Goal: Find contact information: Find contact information

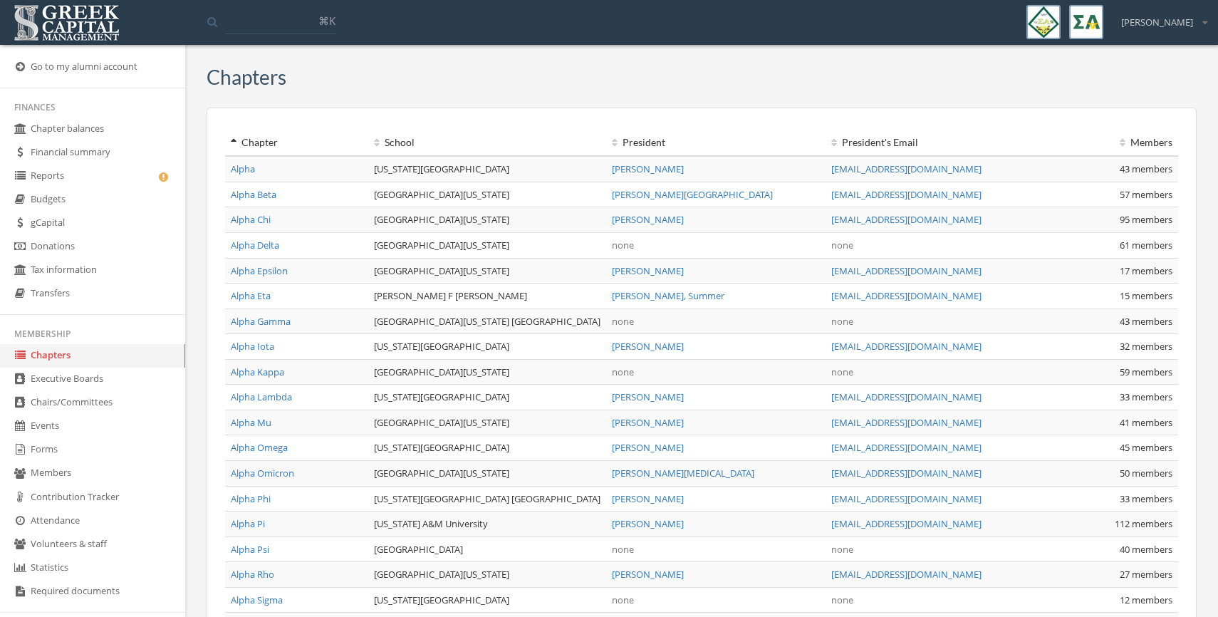
click at [79, 174] on link "Reports" at bounding box center [92, 175] width 185 height 23
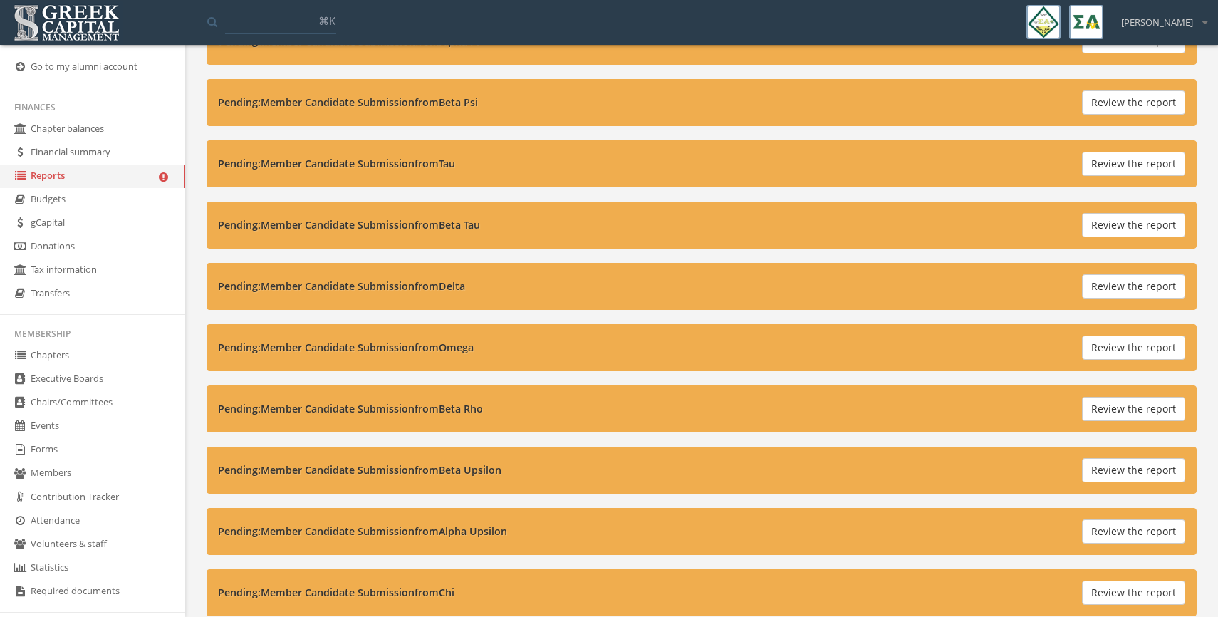
scroll to position [4140, 0]
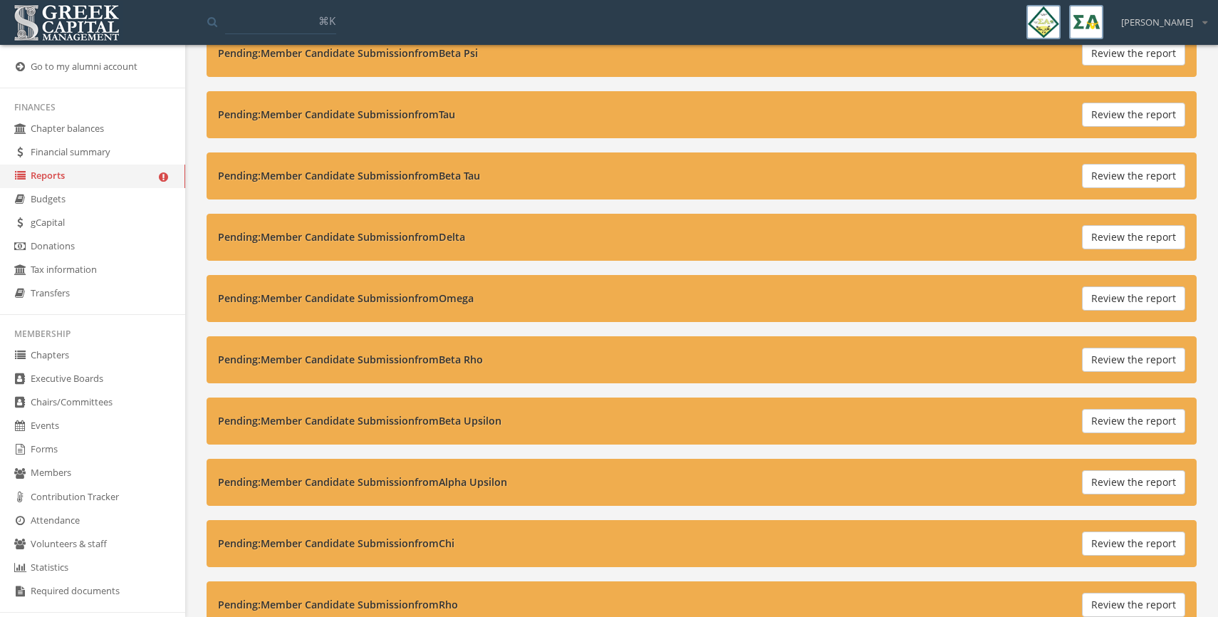
click at [93, 451] on link "Forms" at bounding box center [92, 449] width 185 height 23
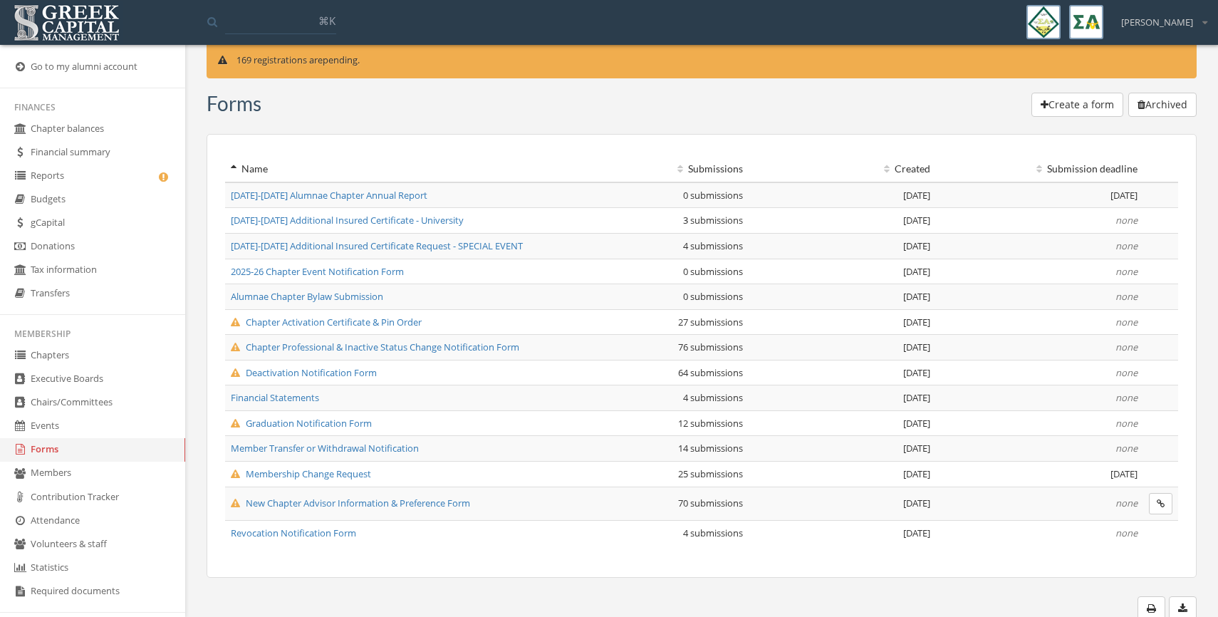
scroll to position [28, 0]
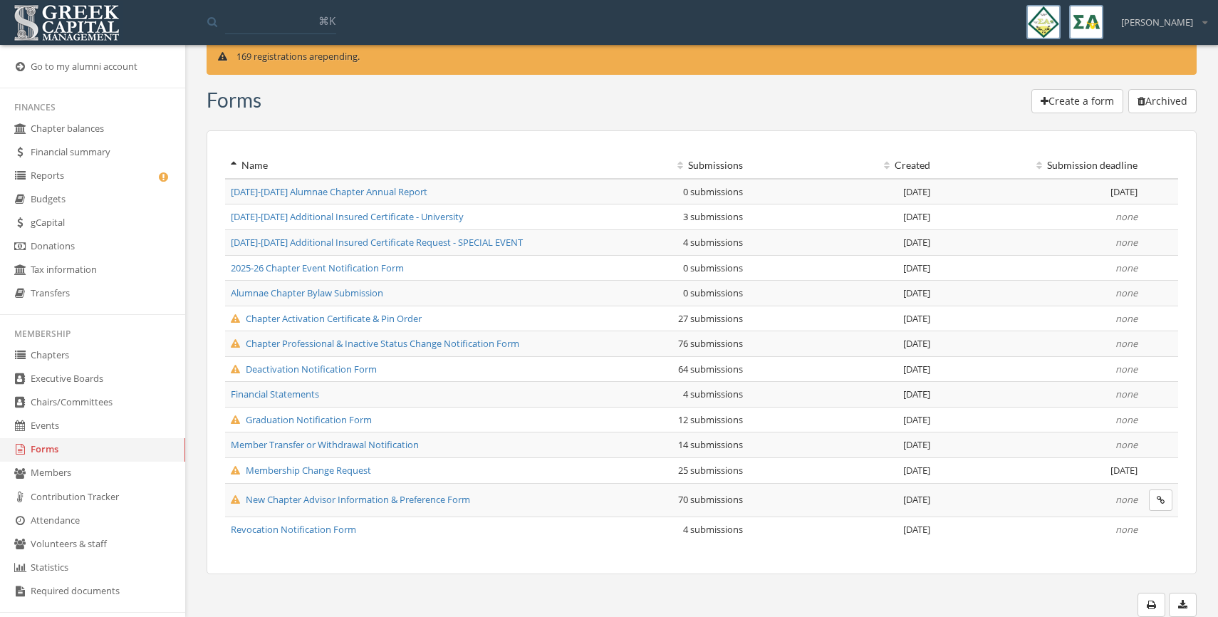
click at [292, 395] on span "Financial Statements" at bounding box center [275, 393] width 88 height 13
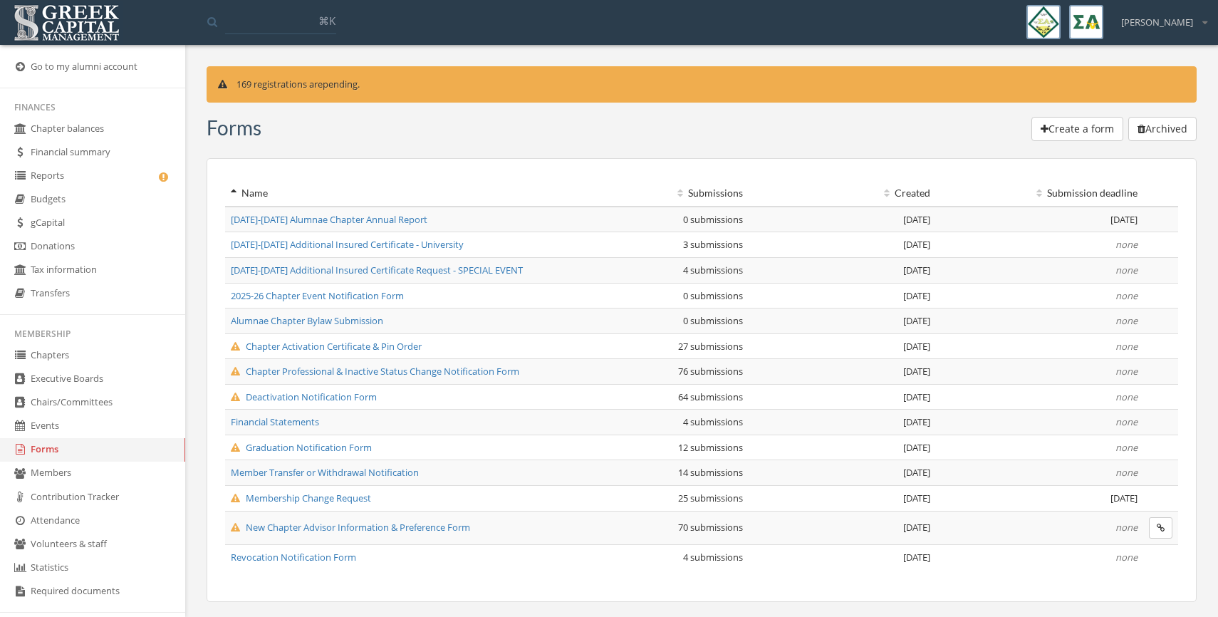
click at [306, 426] on span "Financial Statements" at bounding box center [275, 421] width 88 height 13
click at [335, 495] on span "Membership Change Request" at bounding box center [301, 497] width 140 height 13
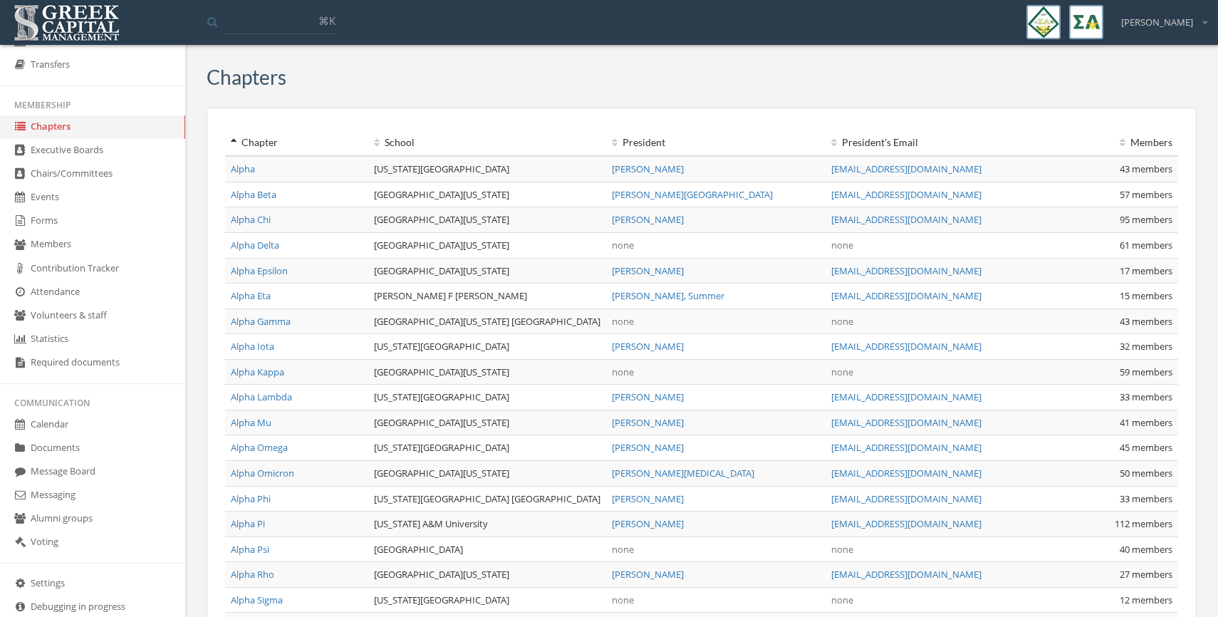
scroll to position [229, 0]
click at [49, 427] on link "Calendar" at bounding box center [92, 423] width 185 height 23
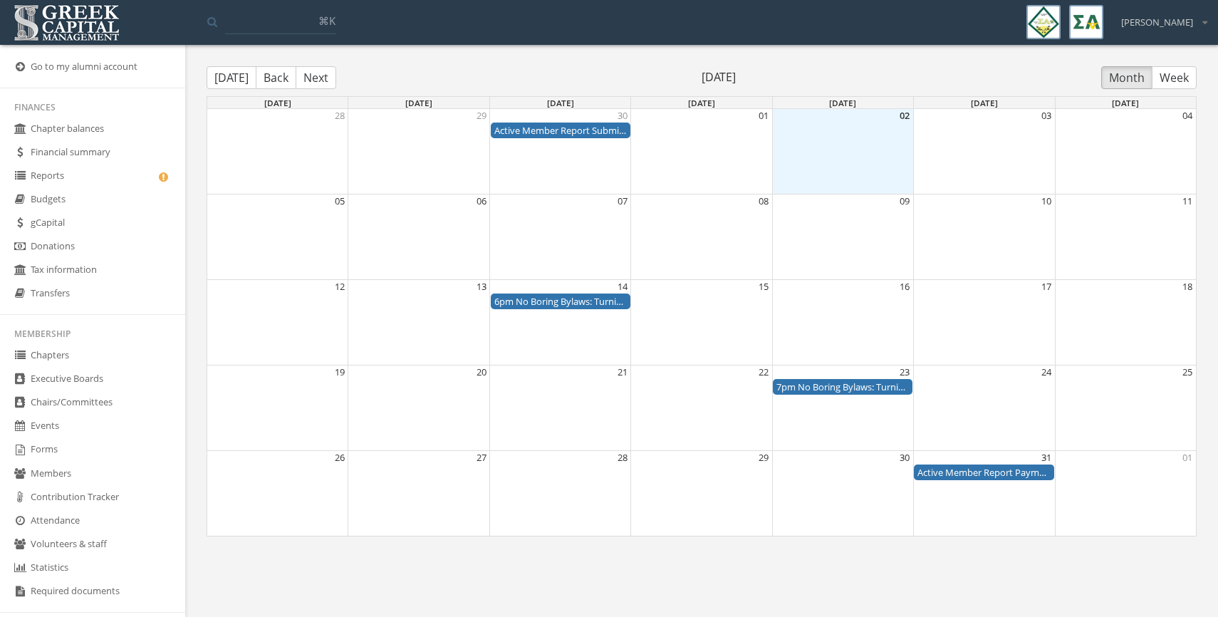
click at [76, 347] on link "Chapters" at bounding box center [92, 355] width 185 height 23
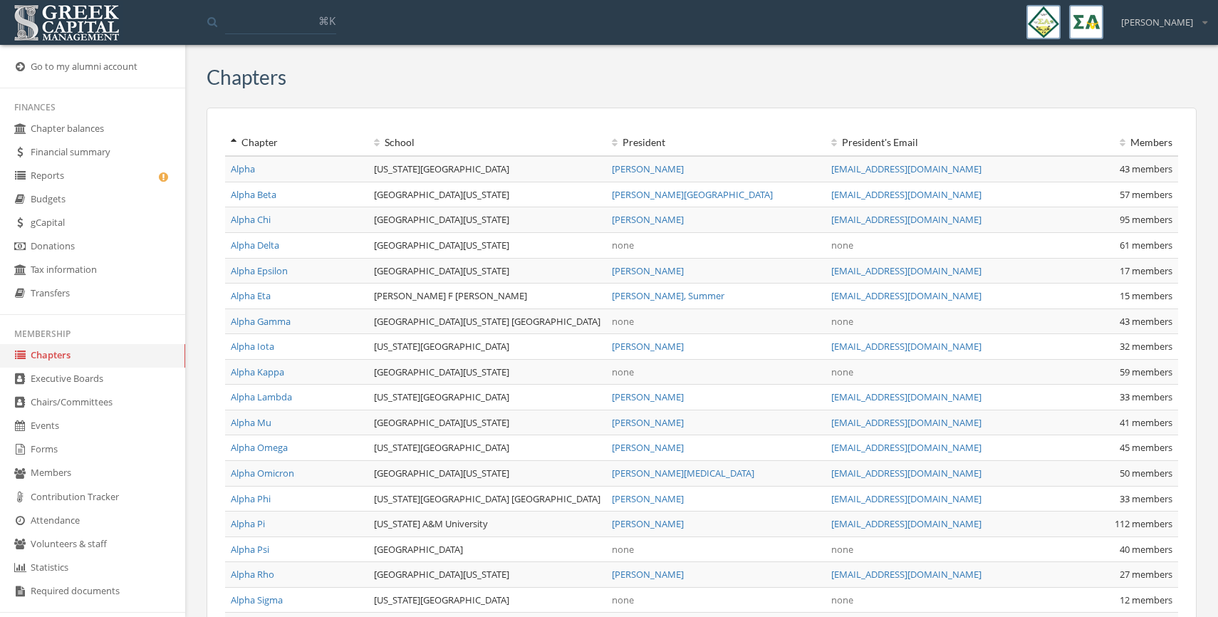
click at [71, 173] on link "Reports" at bounding box center [92, 175] width 185 height 23
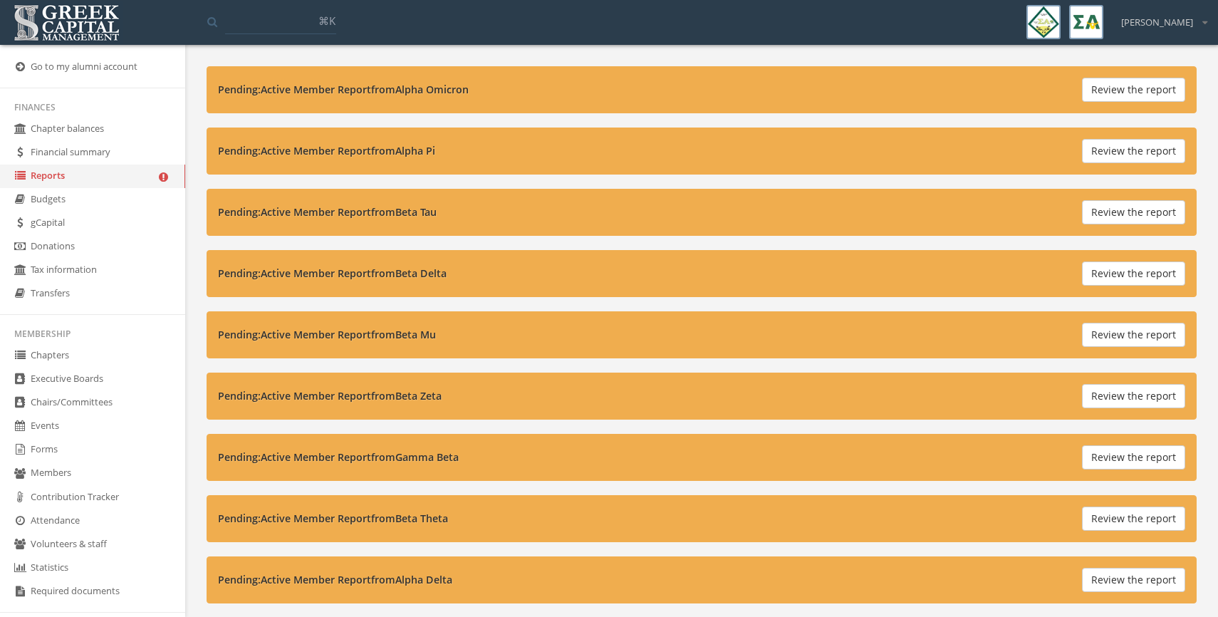
click at [73, 74] on link "Go to my alumni account" at bounding box center [92, 67] width 185 height 23
click at [77, 20] on img at bounding box center [66, 23] width 113 height 44
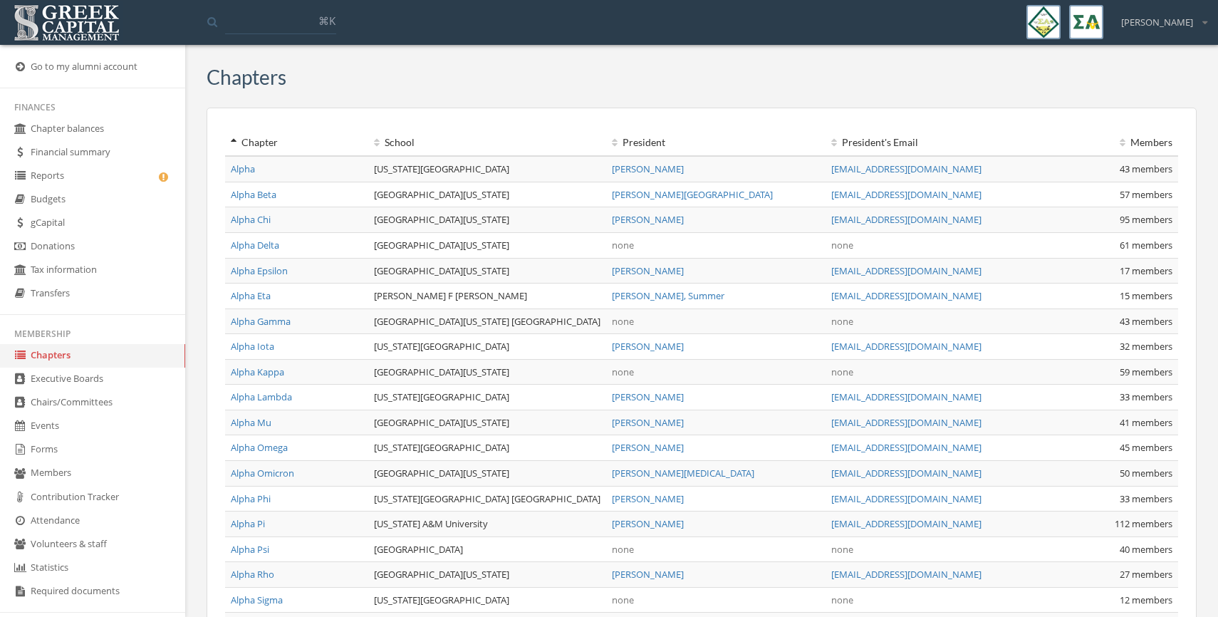
click at [67, 179] on link "Reports" at bounding box center [92, 175] width 185 height 23
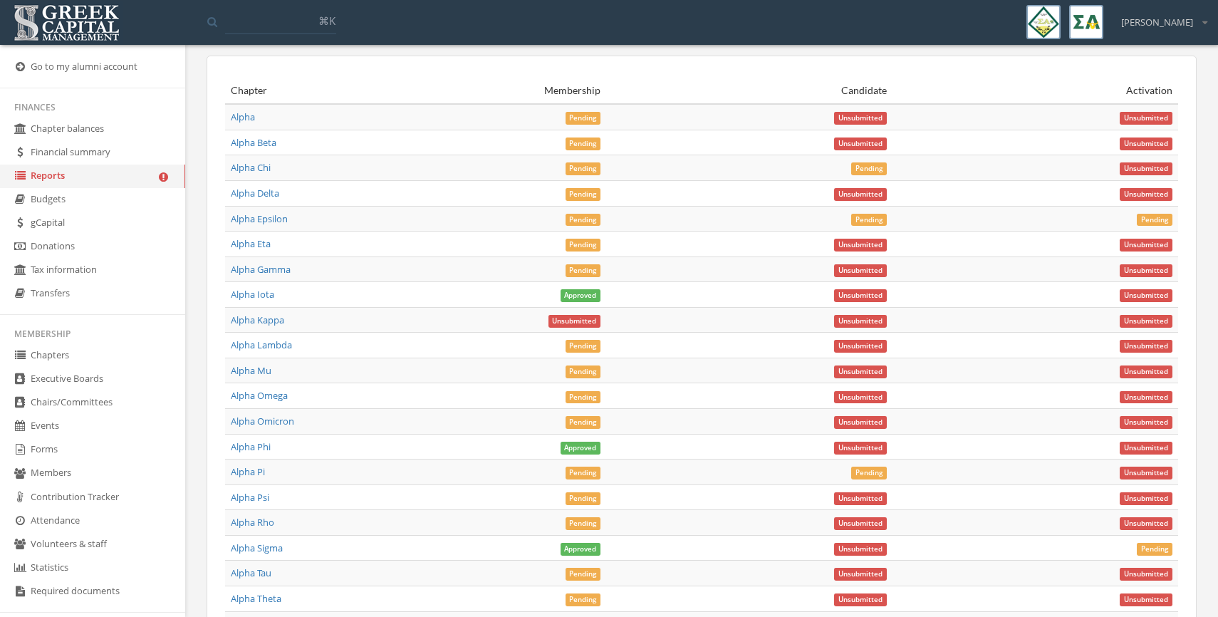
scroll to position [5016, 0]
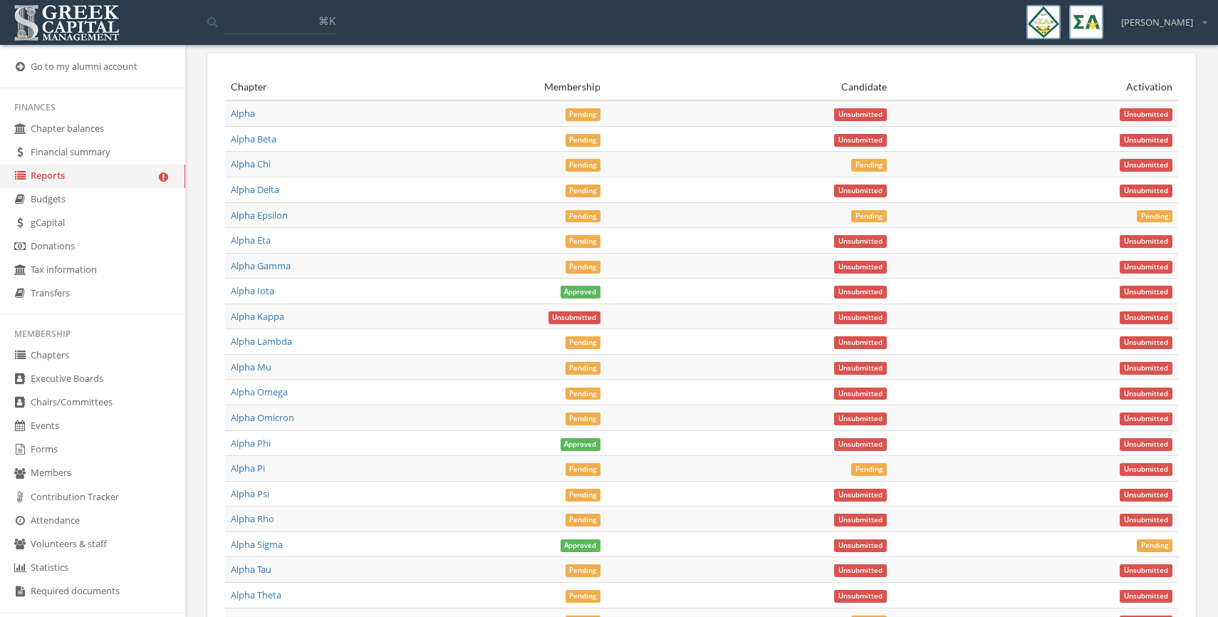
click at [583, 113] on span "Pending" at bounding box center [583, 114] width 36 height 13
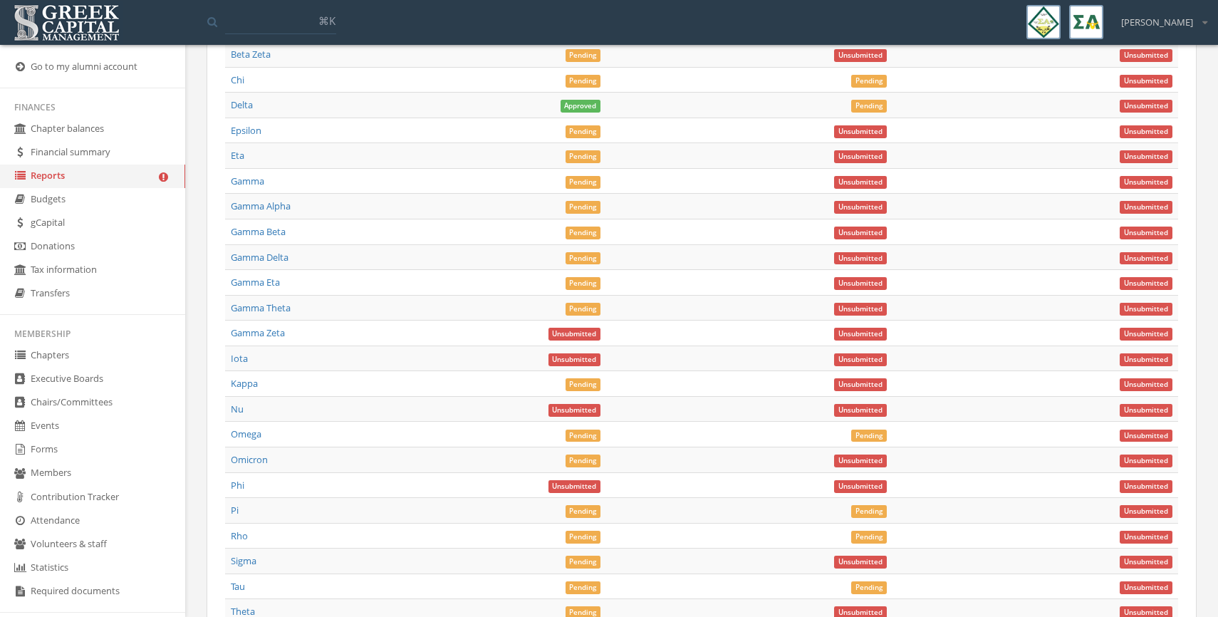
scroll to position [6381, 0]
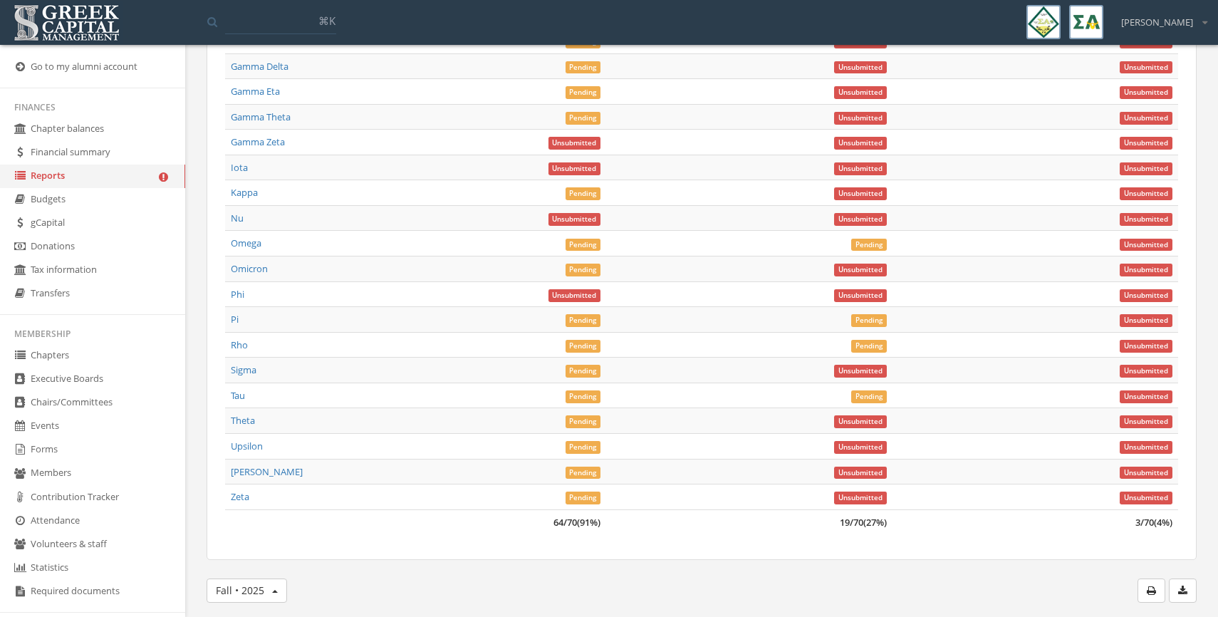
click at [1179, 592] on icon "button" at bounding box center [1182, 590] width 9 height 10
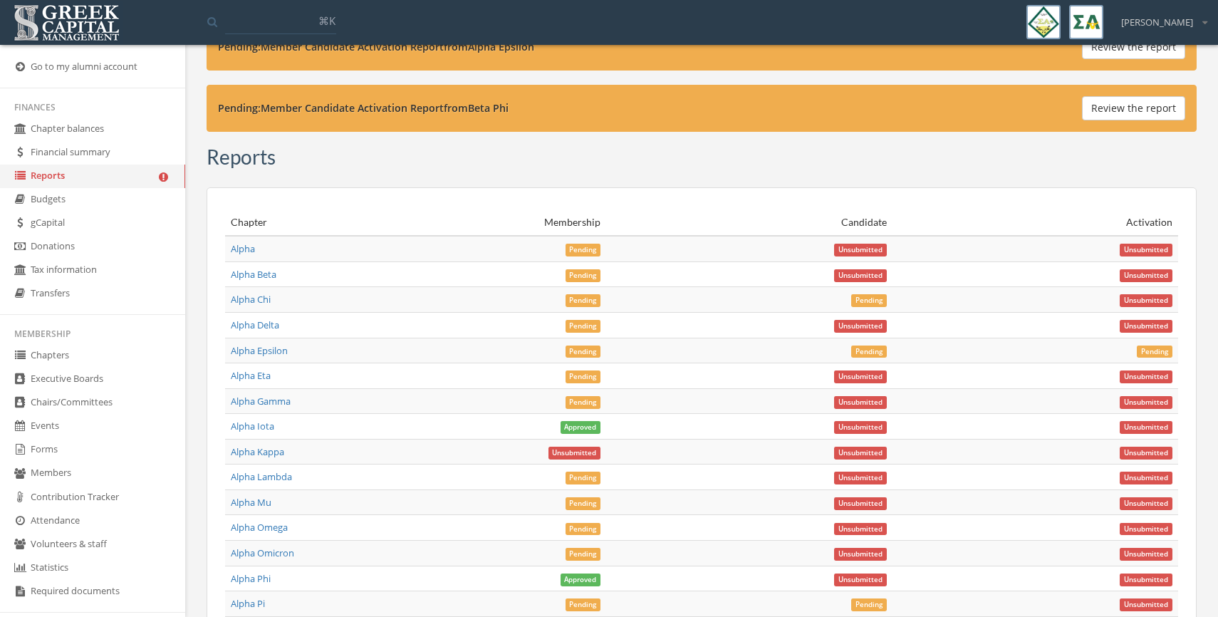
scroll to position [4834, 0]
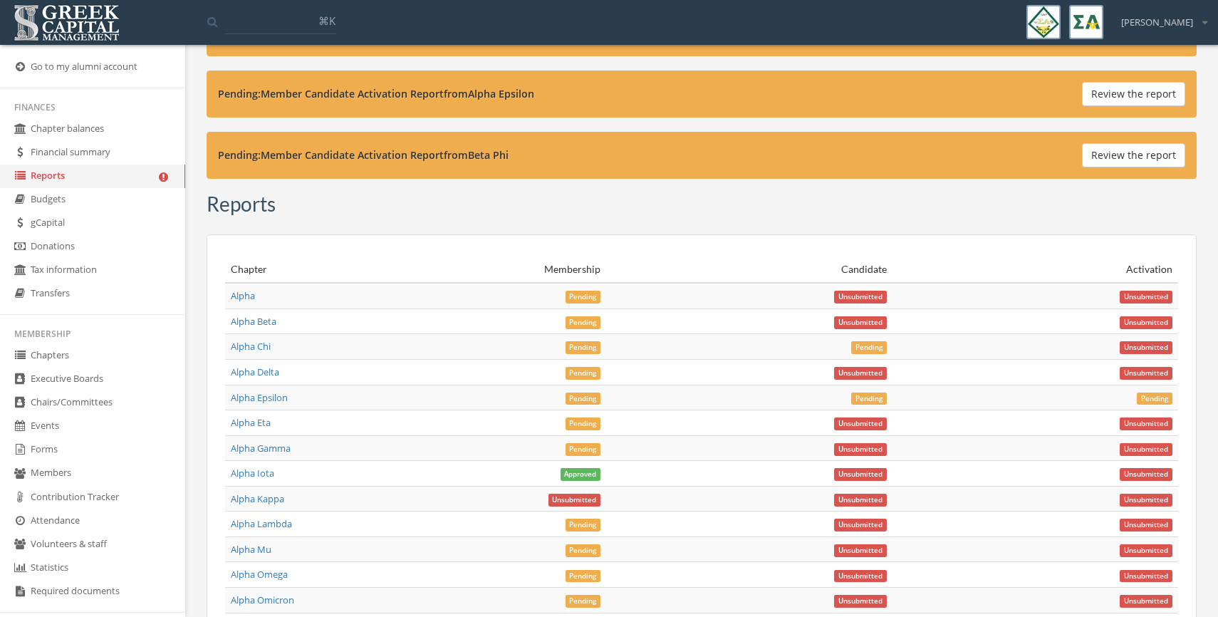
click at [580, 300] on span "Pending" at bounding box center [583, 297] width 36 height 13
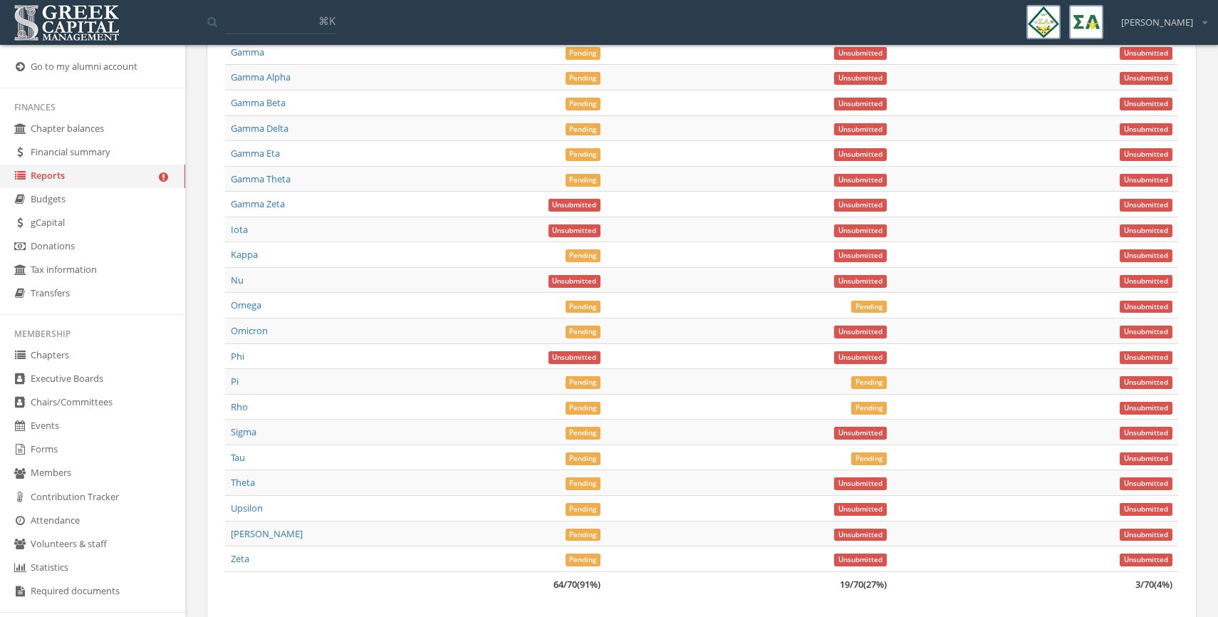
scroll to position [6381, 0]
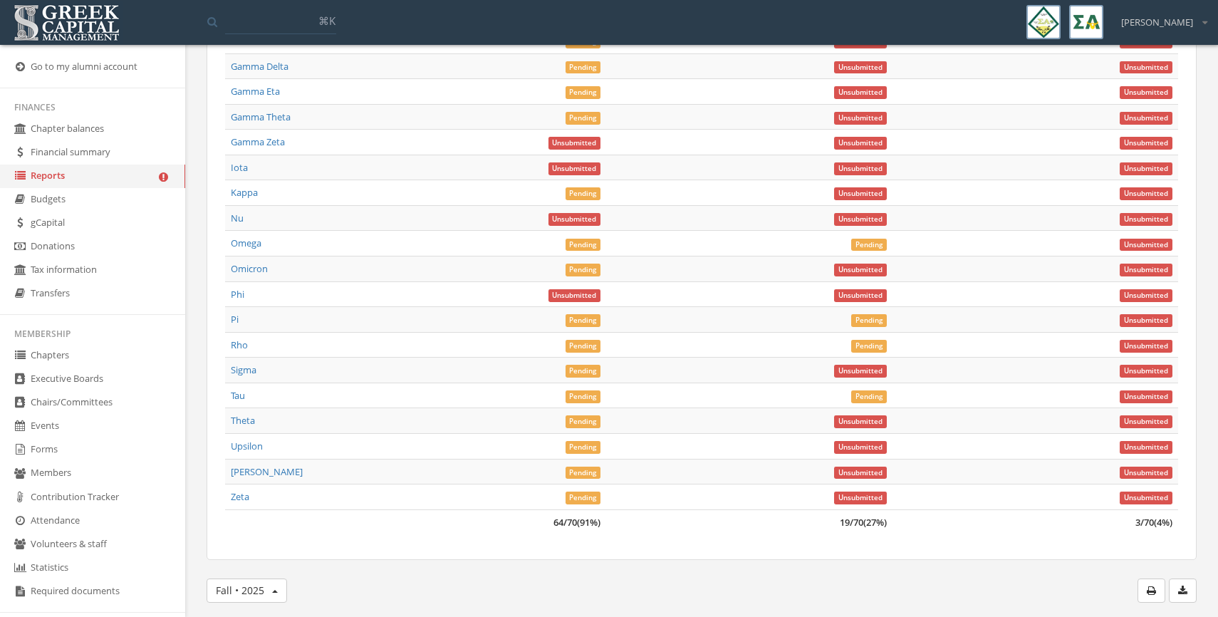
click at [237, 292] on link "Phi" at bounding box center [238, 294] width 14 height 13
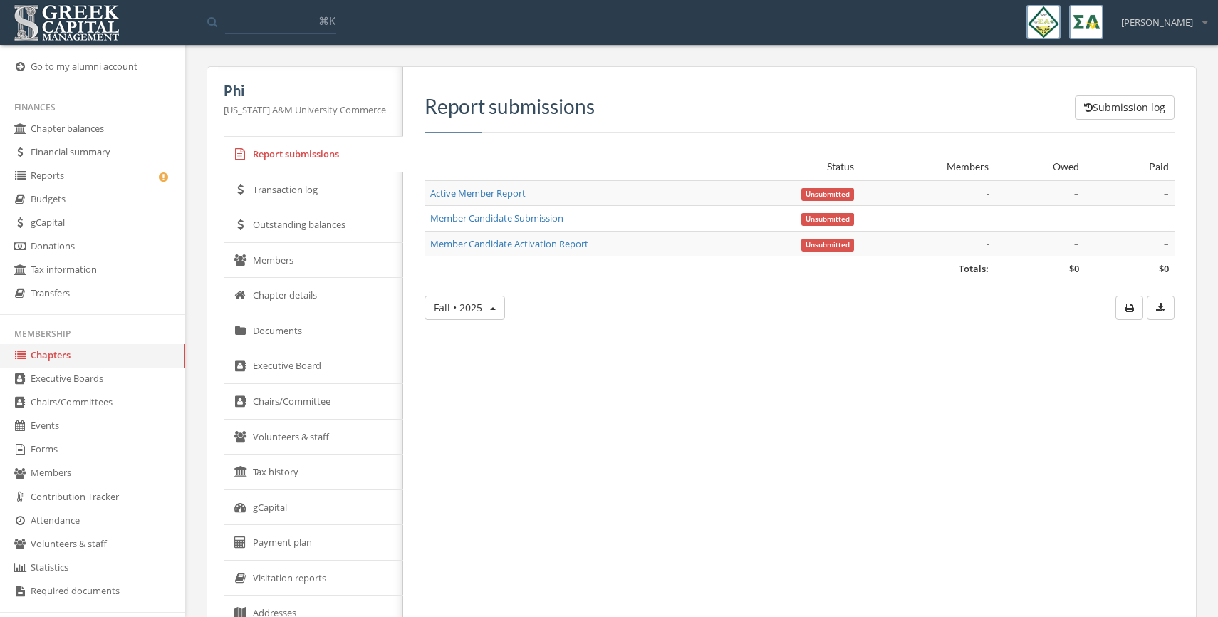
click at [283, 370] on link "Executive Board" at bounding box center [313, 366] width 179 height 36
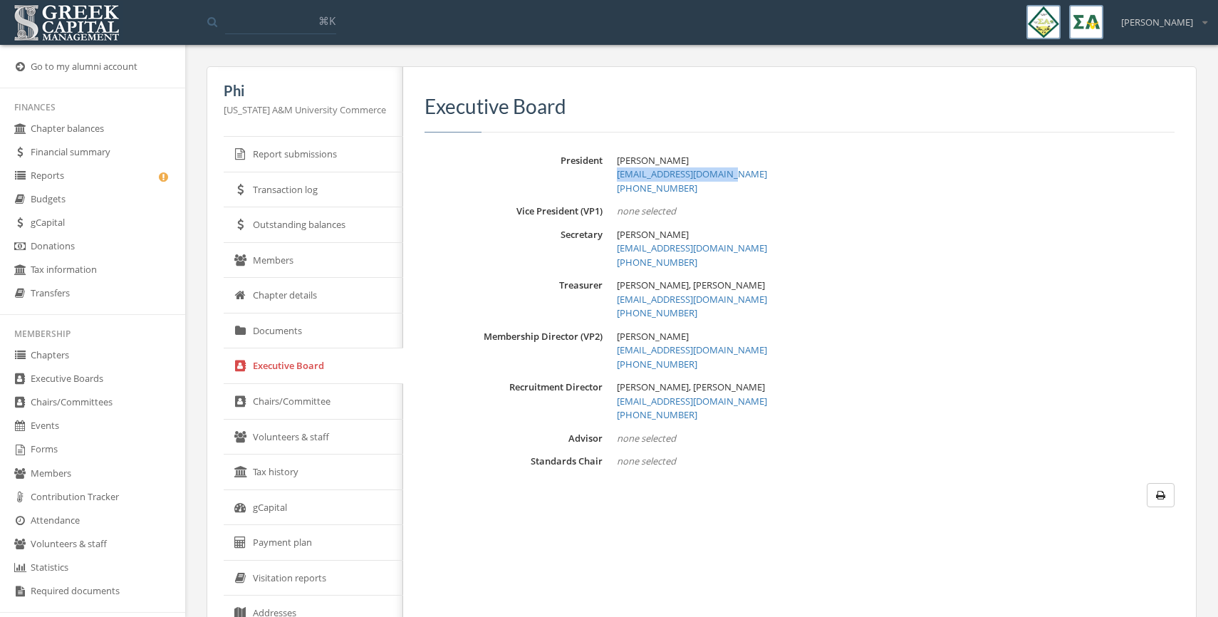
drag, startPoint x: 711, startPoint y: 172, endPoint x: 595, endPoint y: 176, distance: 116.1
click at [595, 176] on div "President [PERSON_NAME] [EMAIL_ADDRESS][DOMAIN_NAME] [PHONE_NUMBER]" at bounding box center [799, 175] width 750 height 42
copy link "[EMAIL_ADDRESS][DOMAIN_NAME]"
drag, startPoint x: 721, startPoint y: 298, endPoint x: 593, endPoint y: 302, distance: 128.2
click at [593, 302] on div "Treasurer [PERSON_NAME], [PERSON_NAME] [EMAIL_ADDRESS][DOMAIN_NAME] [PHONE_NUMB…" at bounding box center [799, 299] width 750 height 42
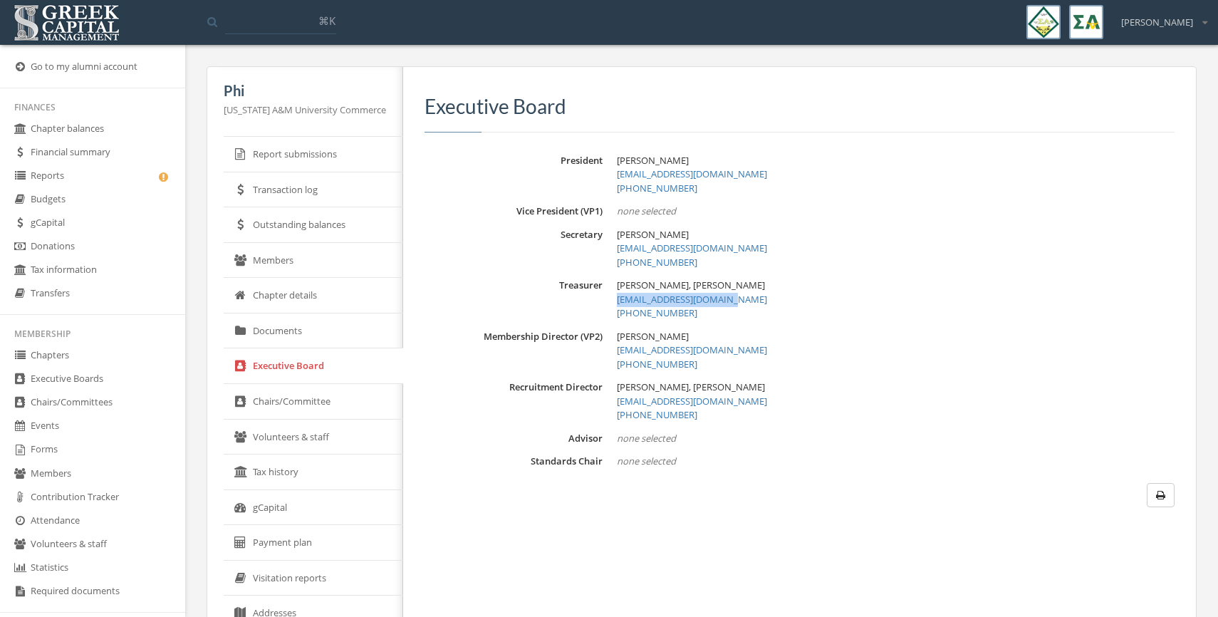
copy link "[EMAIL_ADDRESS][DOMAIN_NAME]"
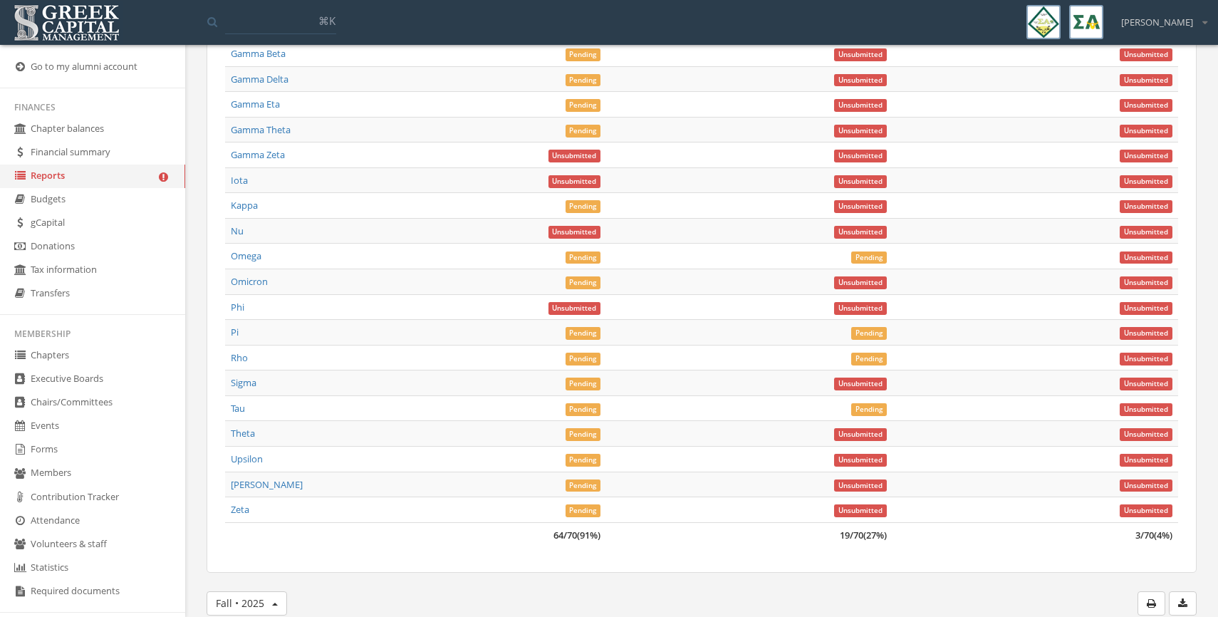
scroll to position [6381, 0]
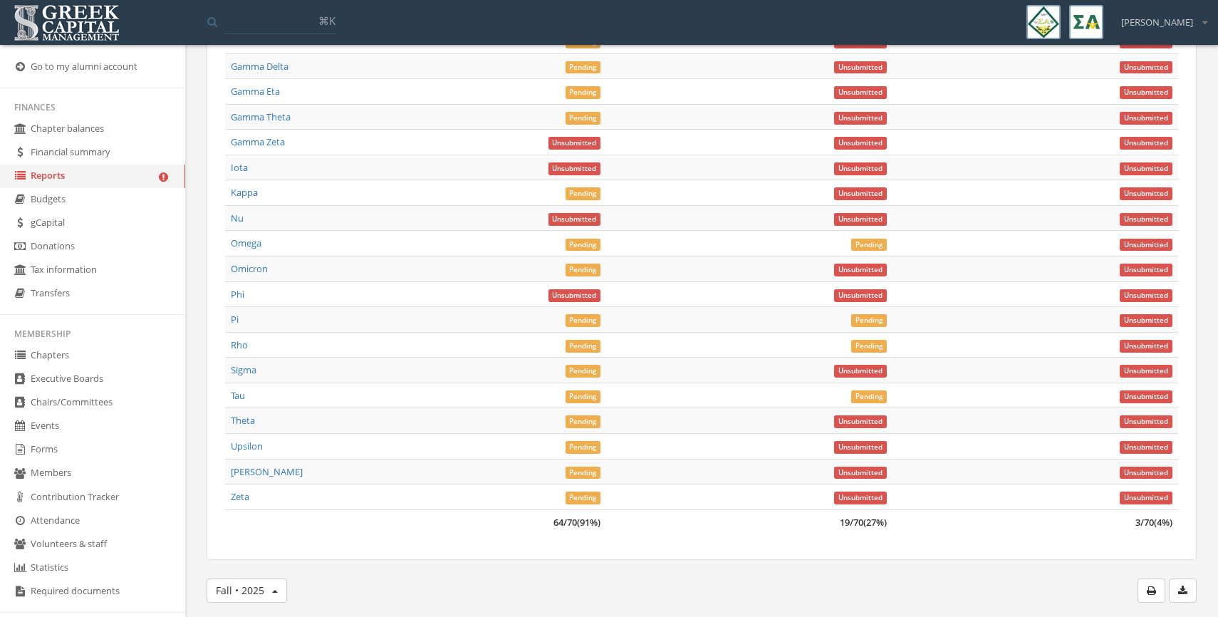
click at [235, 216] on link "Nu" at bounding box center [237, 217] width 13 height 13
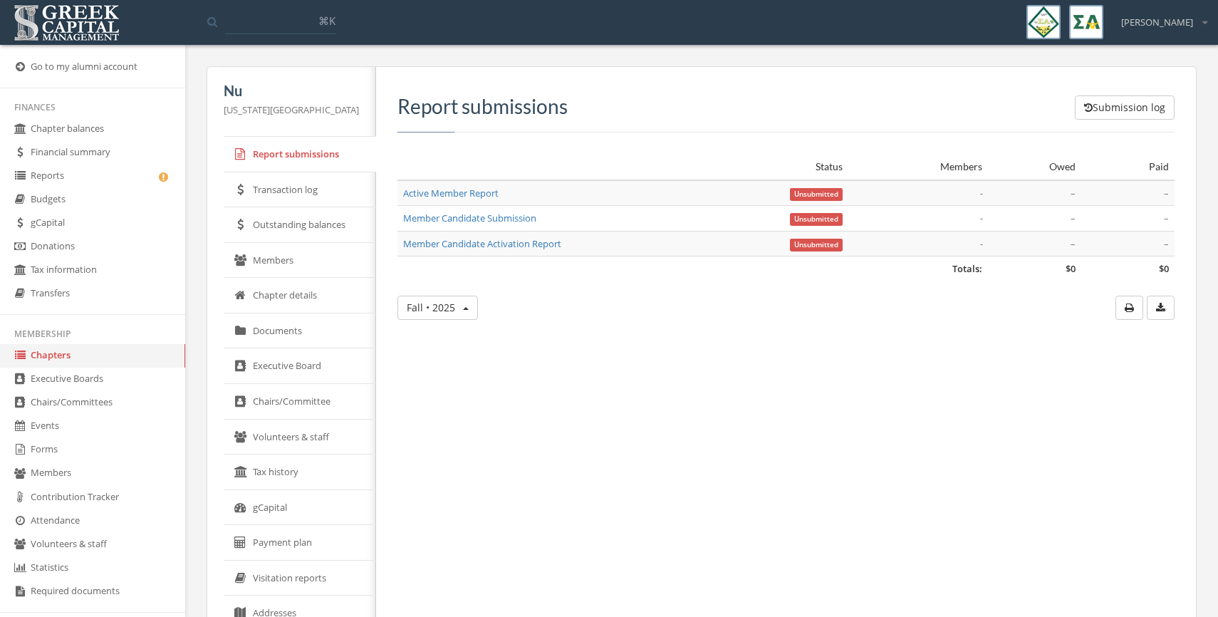
click at [276, 268] on link "Members" at bounding box center [300, 261] width 152 height 36
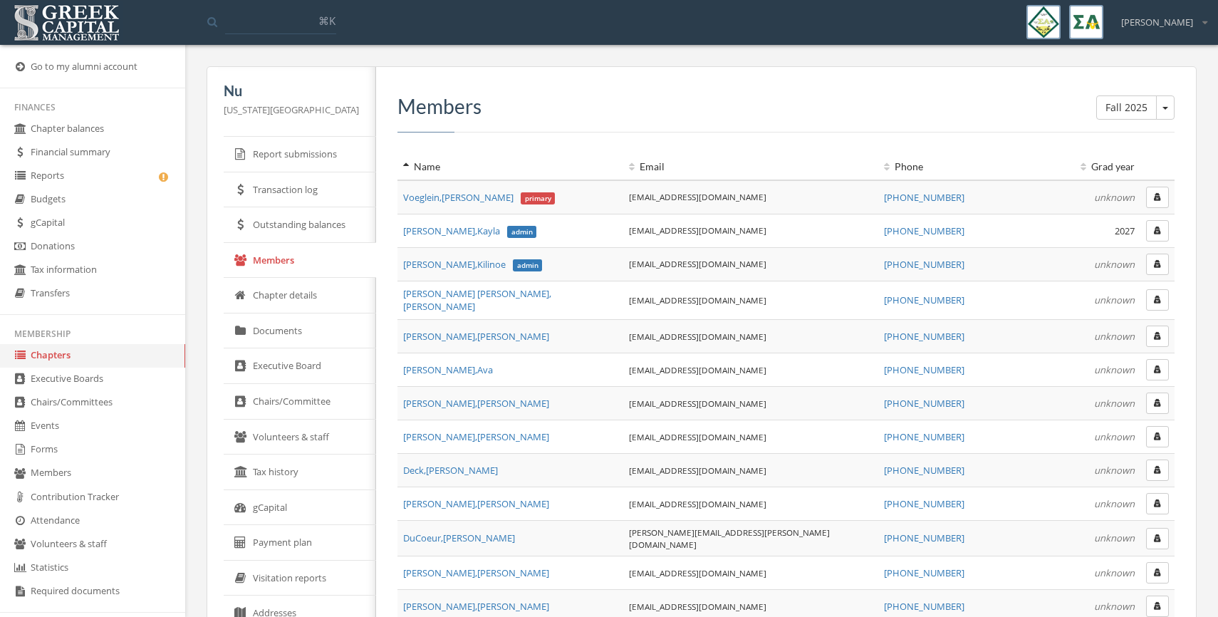
click at [267, 375] on link "Executive Board" at bounding box center [300, 366] width 152 height 36
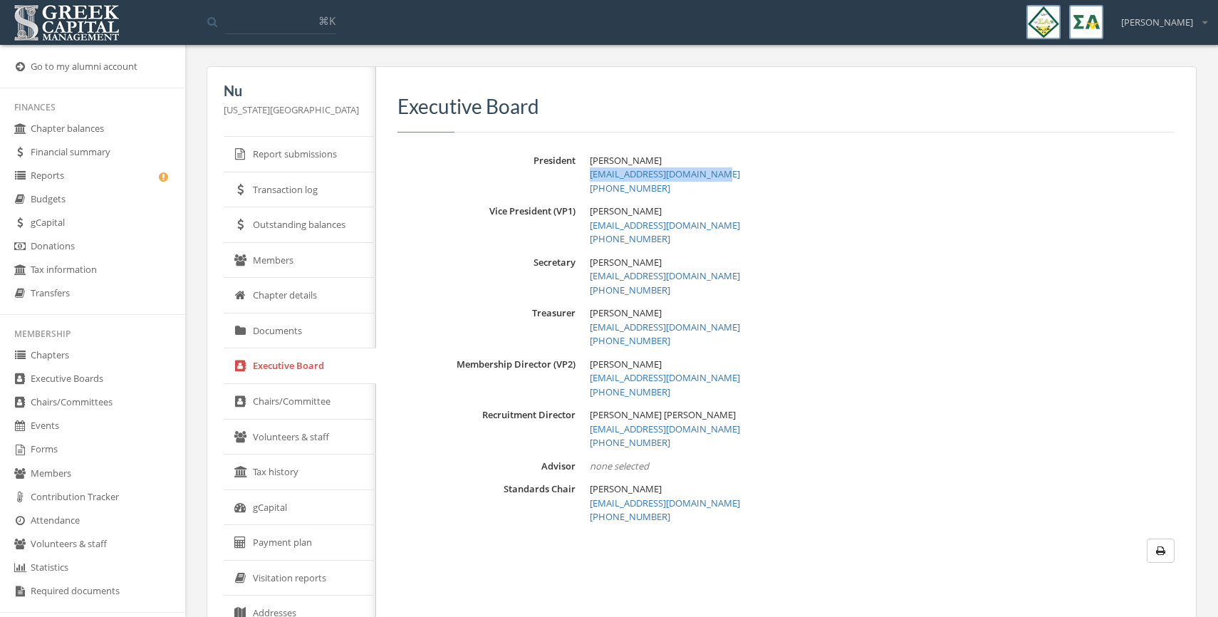
drag, startPoint x: 706, startPoint y: 177, endPoint x: 582, endPoint y: 181, distance: 124.0
click at [590, 181] on div "[PERSON_NAME], [PERSON_NAME] [PERSON_NAME][EMAIL_ADDRESS][DOMAIN_NAME] [PHONE_N…" at bounding box center [882, 175] width 585 height 42
copy link "[EMAIL_ADDRESS][DOMAIN_NAME]"
drag, startPoint x: 731, startPoint y: 328, endPoint x: 582, endPoint y: 332, distance: 149.6
click at [590, 332] on div "[PERSON_NAME] [EMAIL_ADDRESS][DOMAIN_NAME] [PHONE_NUMBER]" at bounding box center [882, 327] width 585 height 42
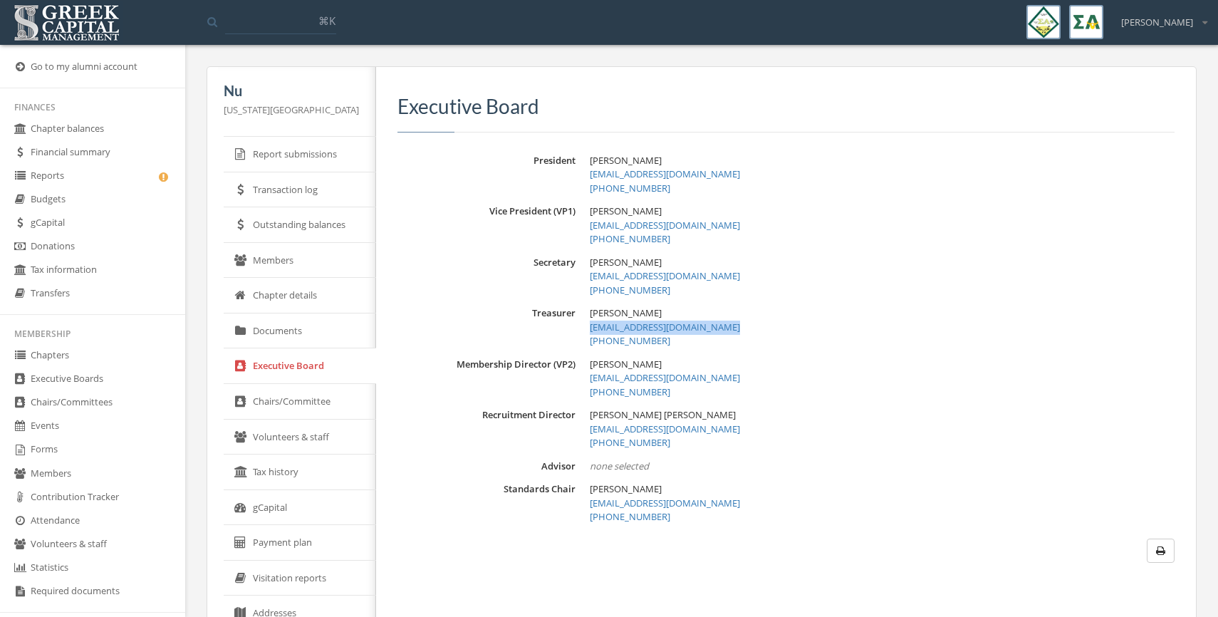
copy link "[EMAIL_ADDRESS][DOMAIN_NAME]"
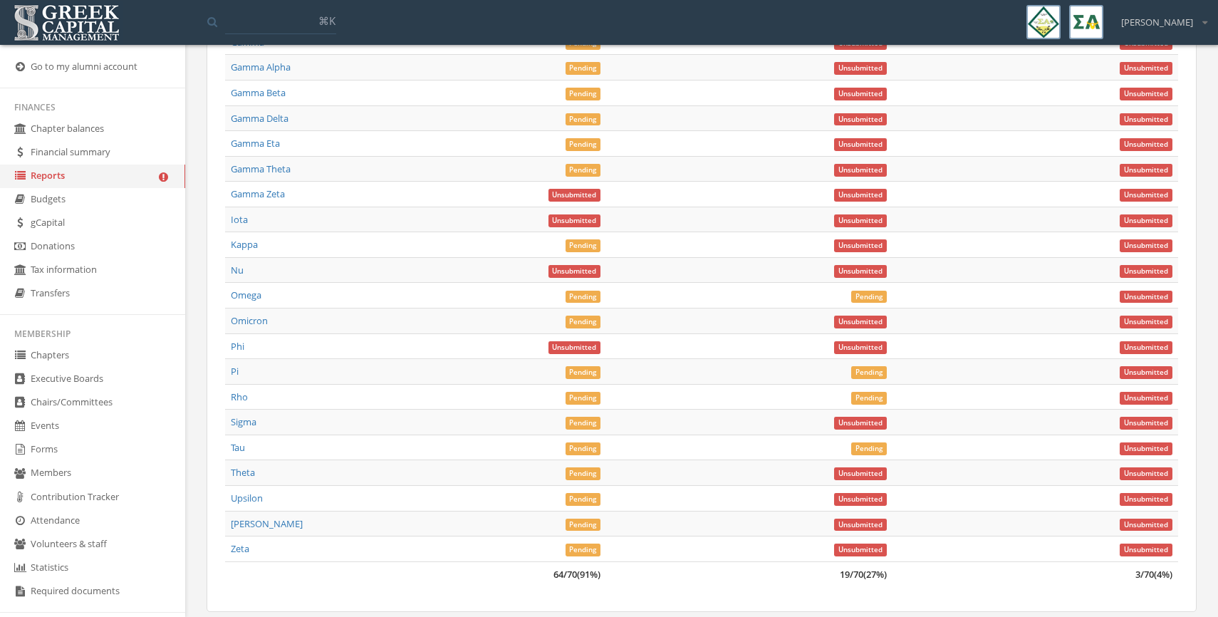
scroll to position [6336, 0]
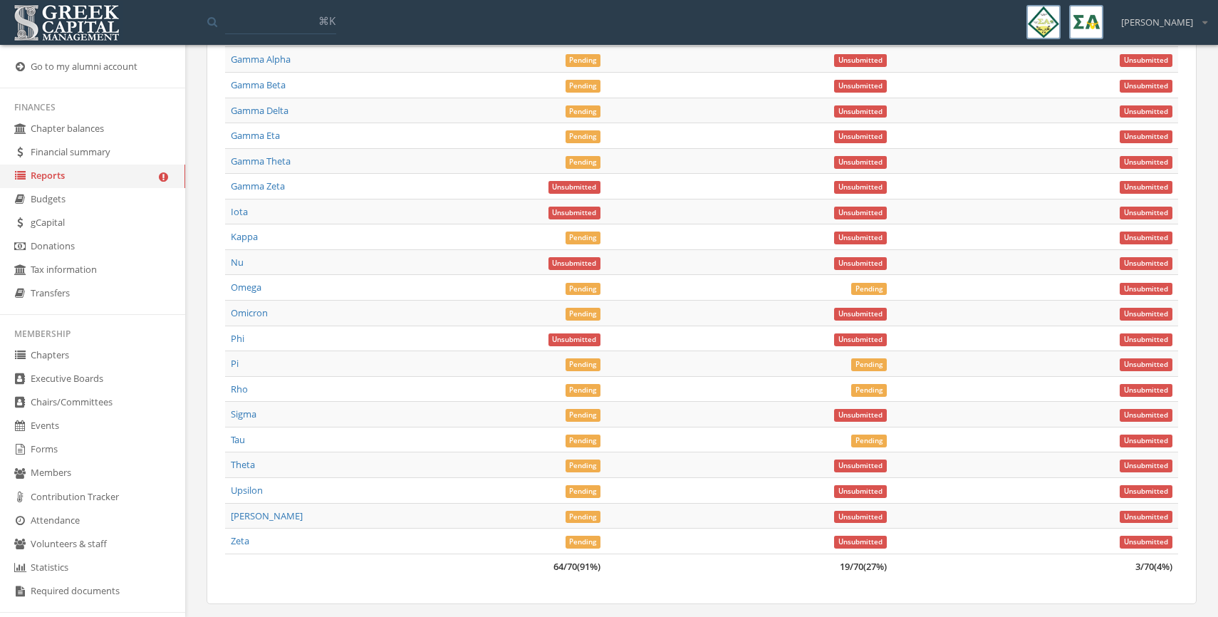
click at [236, 264] on link "Nu" at bounding box center [237, 262] width 13 height 13
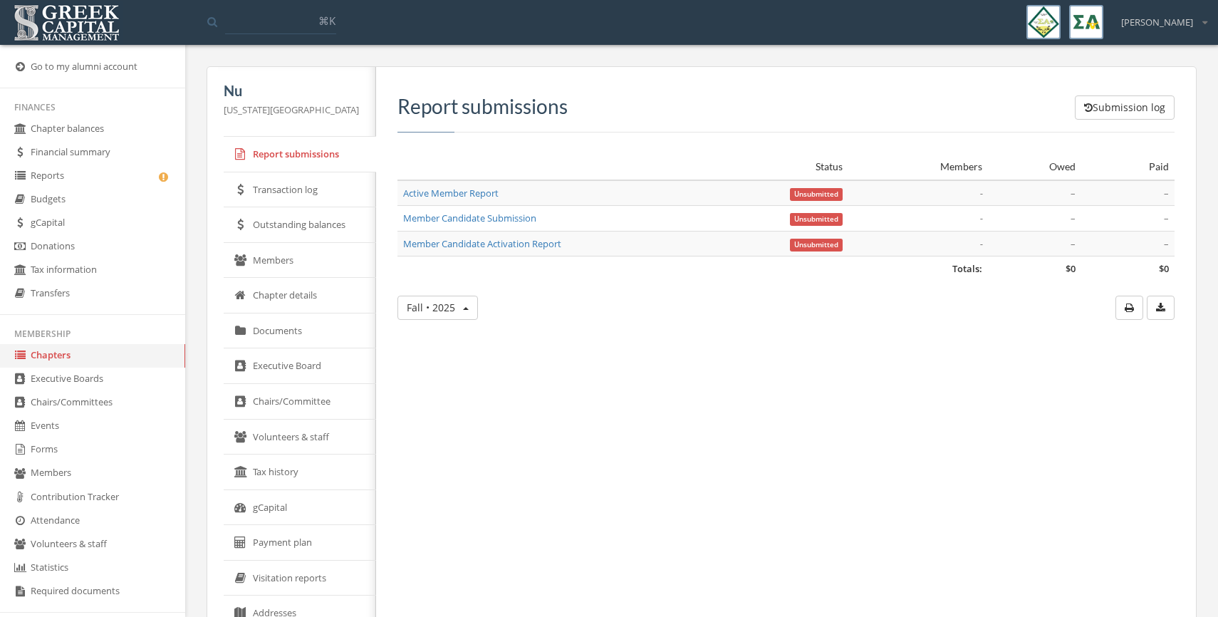
click at [273, 365] on link "Executive Board" at bounding box center [300, 366] width 152 height 36
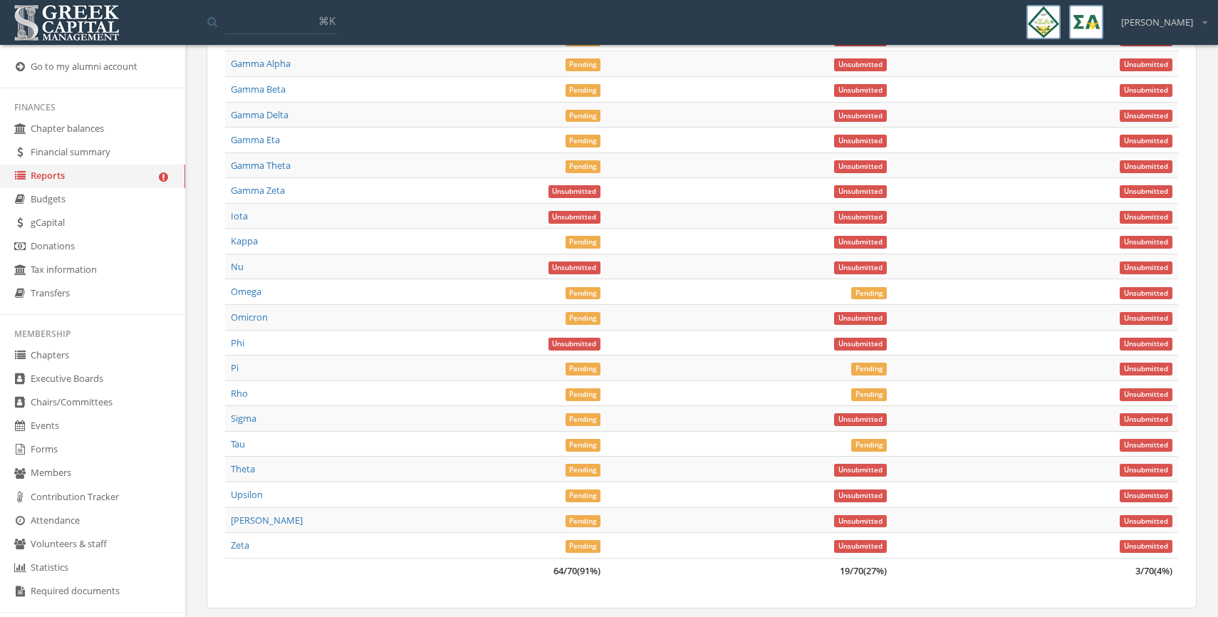
scroll to position [6381, 0]
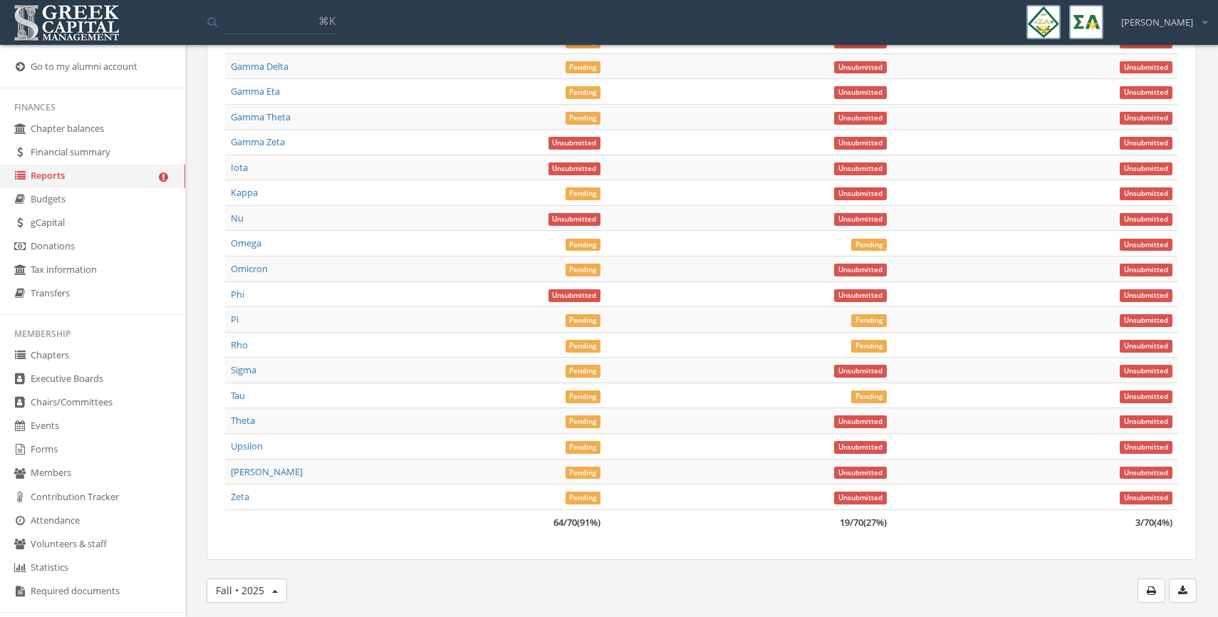
click at [232, 169] on link "Iota" at bounding box center [239, 167] width 17 height 13
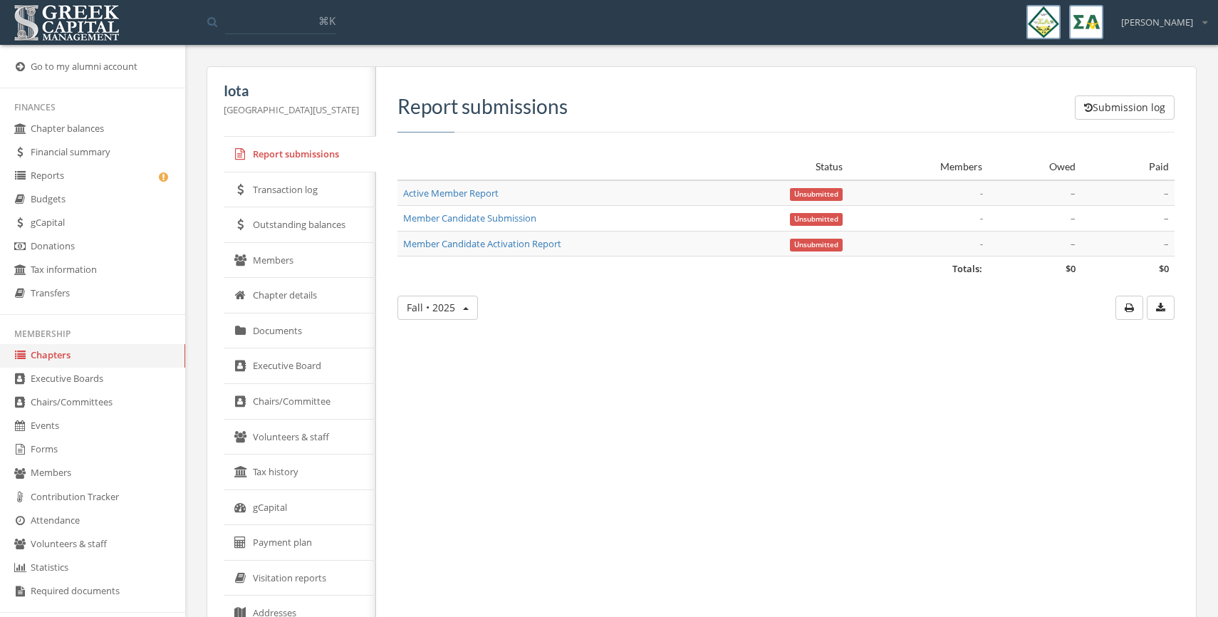
click at [262, 362] on link "Executive Board" at bounding box center [300, 366] width 152 height 36
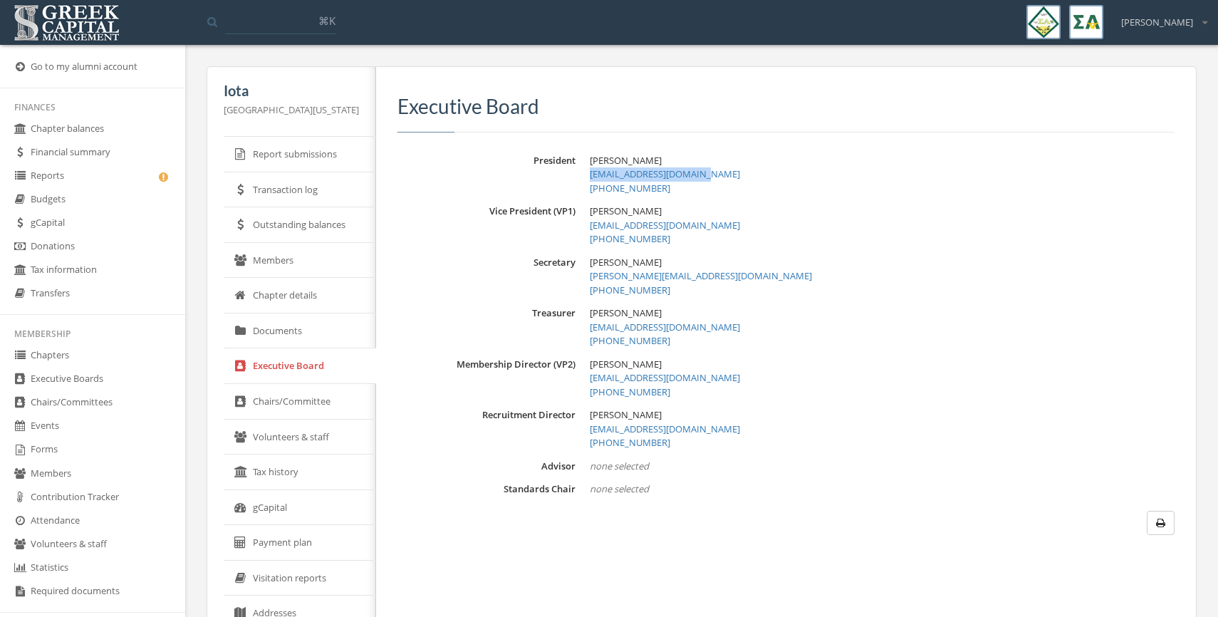
drag, startPoint x: 706, startPoint y: 176, endPoint x: 570, endPoint y: 180, distance: 136.8
click at [570, 180] on div "President [PERSON_NAME], Rylee [EMAIL_ADDRESS][DOMAIN_NAME] [PHONE_NUMBER]" at bounding box center [785, 175] width 777 height 42
copy link "[EMAIL_ADDRESS][DOMAIN_NAME]"
drag, startPoint x: 703, startPoint y: 330, endPoint x: 578, endPoint y: 330, distance: 124.6
click at [578, 330] on div "Treasurer [PERSON_NAME] [EMAIL_ADDRESS][DOMAIN_NAME] [PHONE_NUMBER]" at bounding box center [785, 327] width 777 height 42
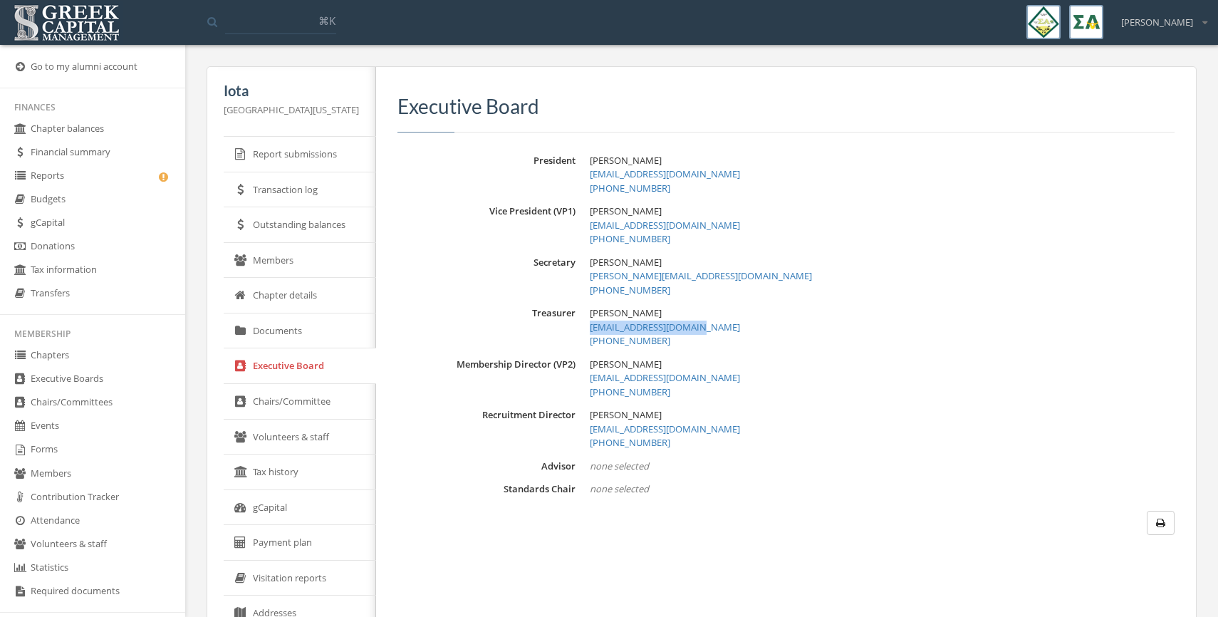
copy link "[EMAIL_ADDRESS][DOMAIN_NAME]"
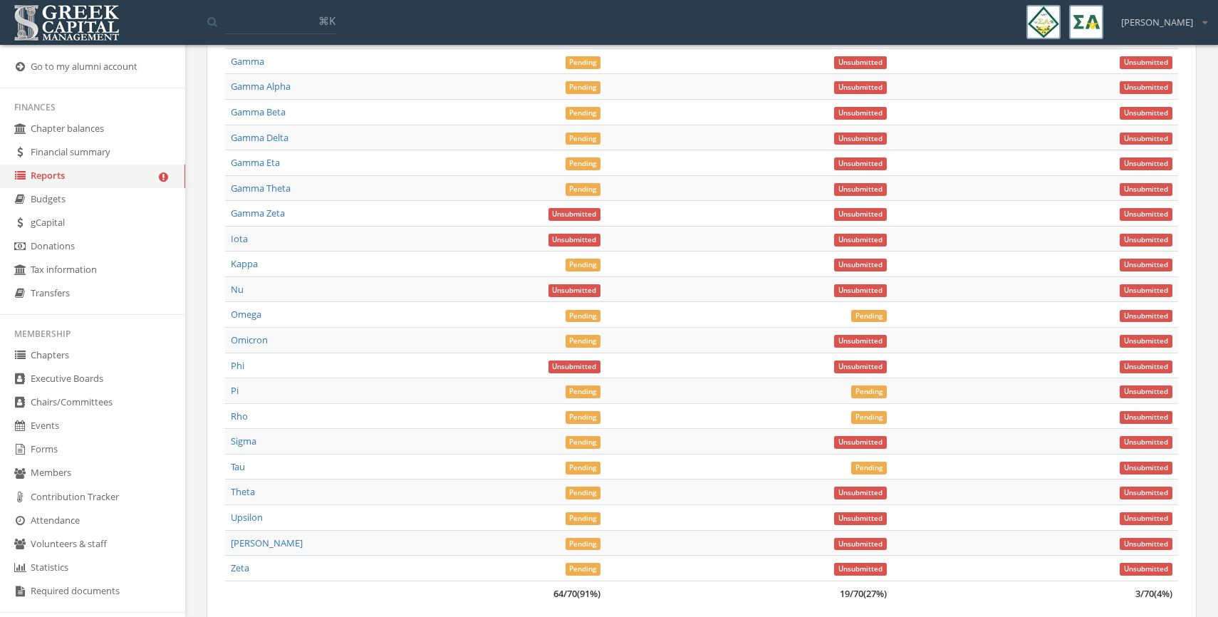
scroll to position [6309, 0]
click at [246, 213] on link "Gamma Zeta" at bounding box center [258, 213] width 54 height 13
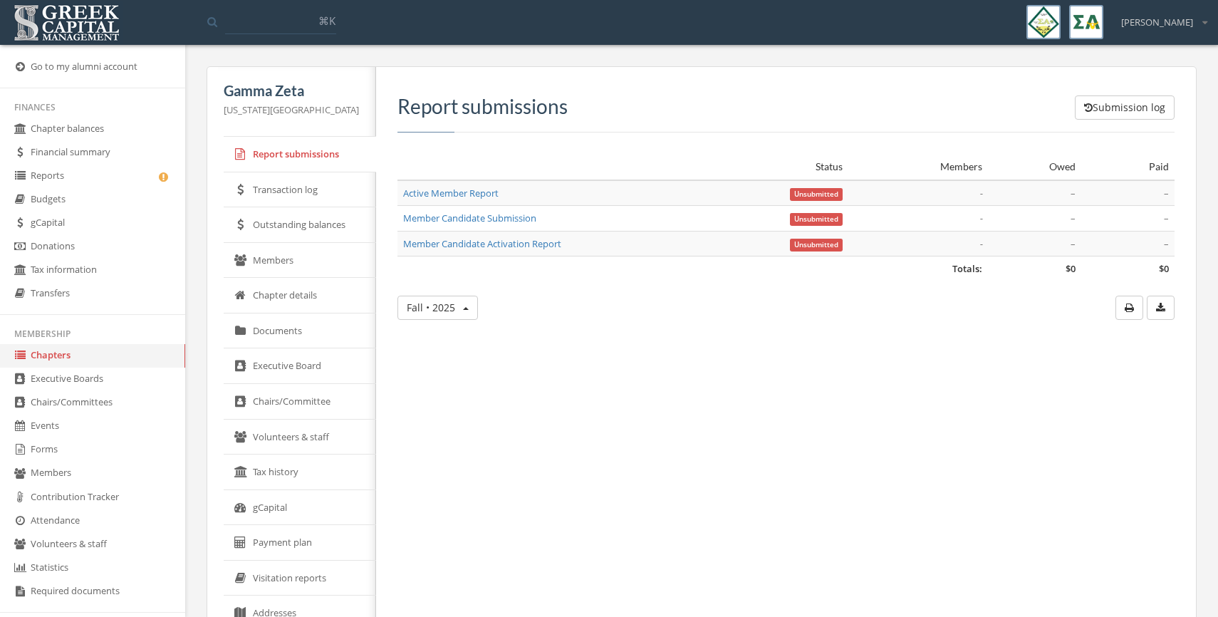
click at [278, 265] on link "Members" at bounding box center [300, 261] width 152 height 36
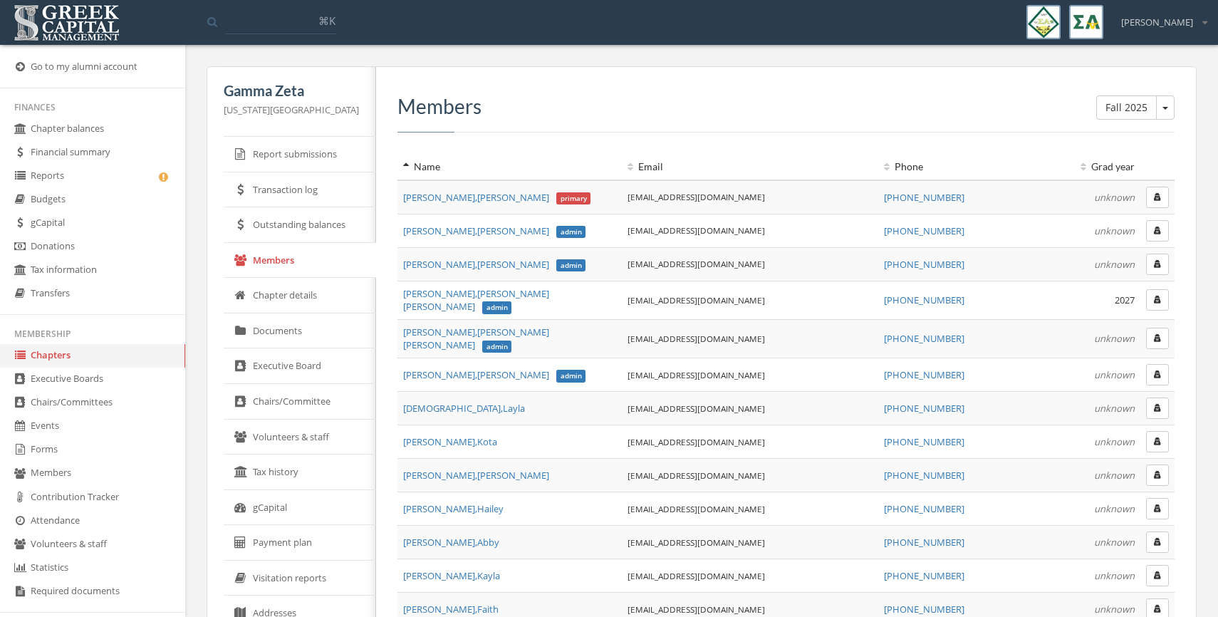
click at [278, 370] on link "Executive Board" at bounding box center [300, 366] width 152 height 36
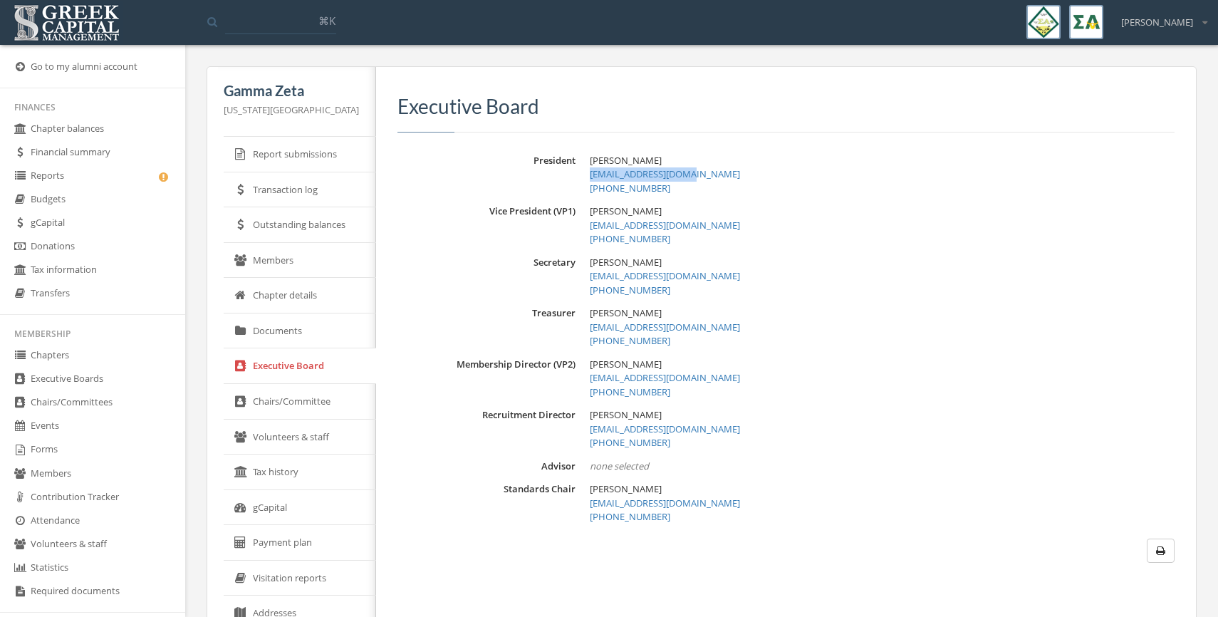
drag, startPoint x: 696, startPoint y: 173, endPoint x: 578, endPoint y: 181, distance: 117.8
click at [578, 181] on div "President [PERSON_NAME] [PERSON_NAME][EMAIL_ADDRESS][DOMAIN_NAME] [PHONE_NUMBER]" at bounding box center [785, 175] width 777 height 42
copy link "[EMAIL_ADDRESS][DOMAIN_NAME]"
drag, startPoint x: 712, startPoint y: 327, endPoint x: 580, endPoint y: 333, distance: 131.9
click at [590, 333] on div "[PERSON_NAME] [EMAIL_ADDRESS][DOMAIN_NAME] [PHONE_NUMBER]" at bounding box center [882, 327] width 585 height 42
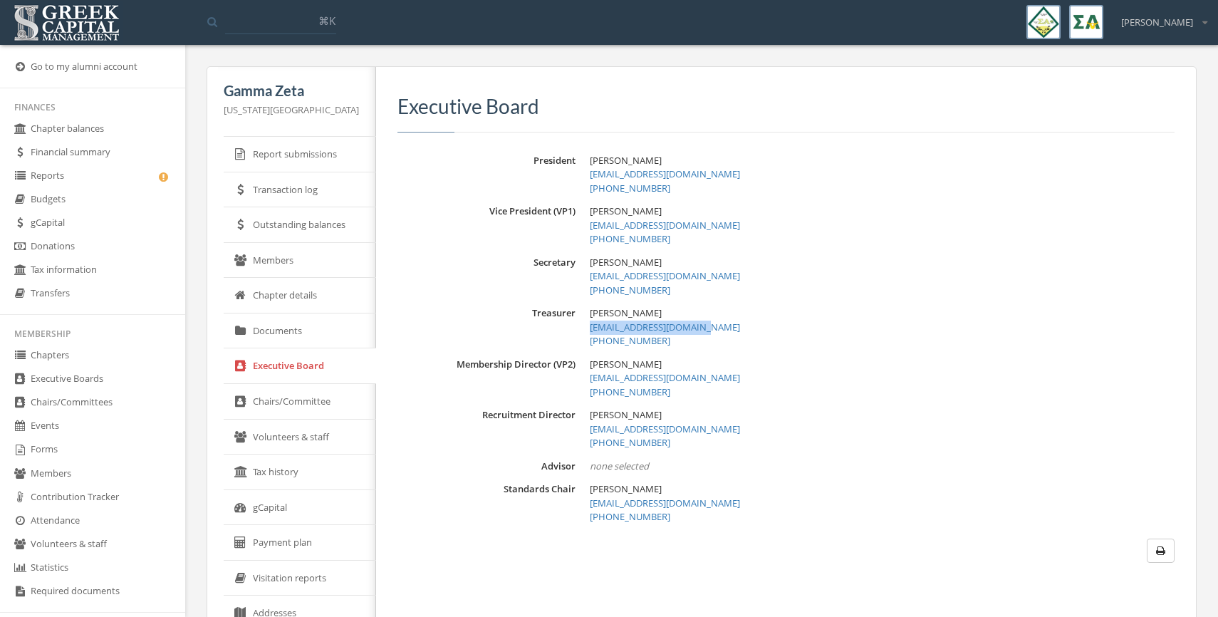
copy link "[EMAIL_ADDRESS][DOMAIN_NAME]"
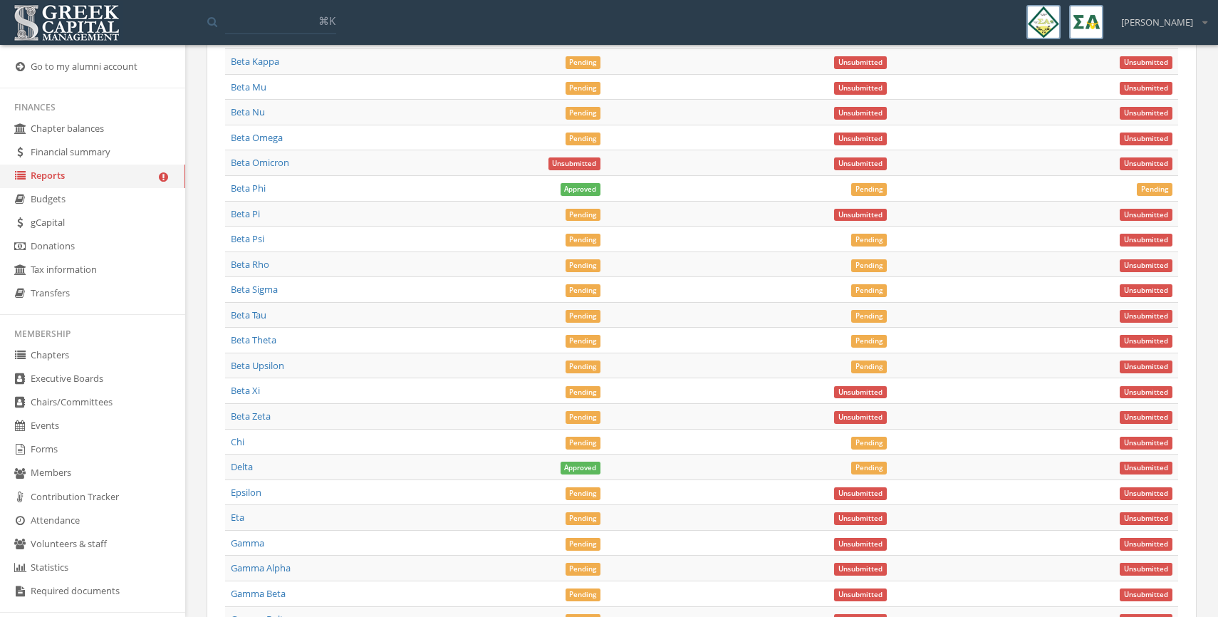
scroll to position [5809, 0]
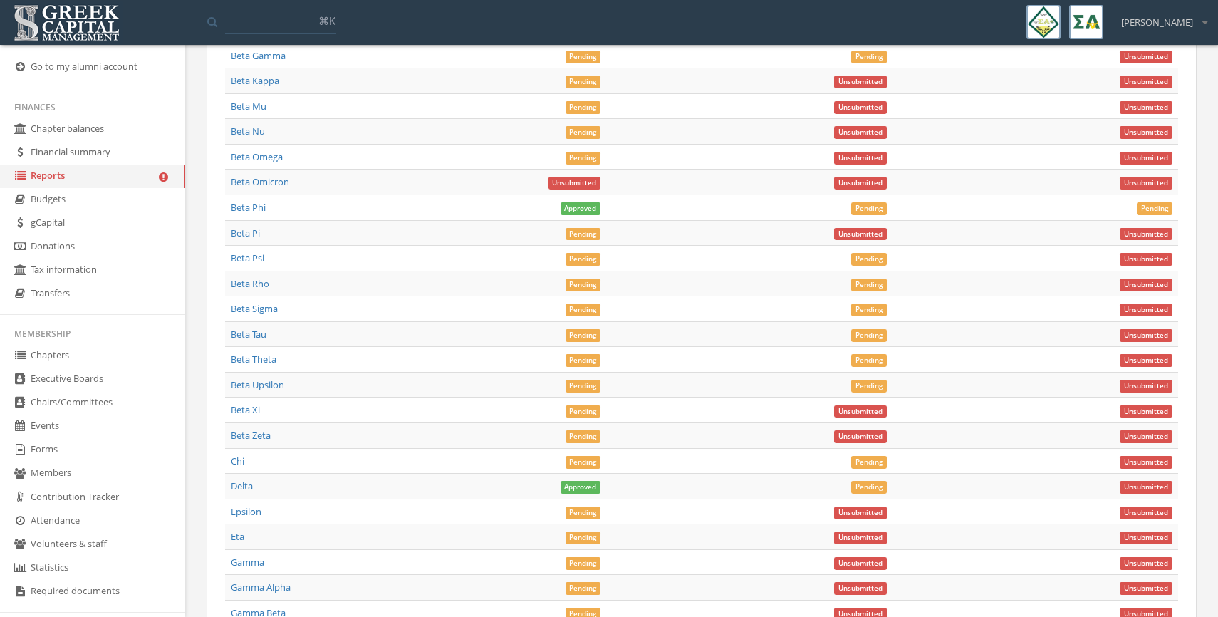
click at [262, 187] on link "Beta Omicron" at bounding box center [260, 181] width 58 height 13
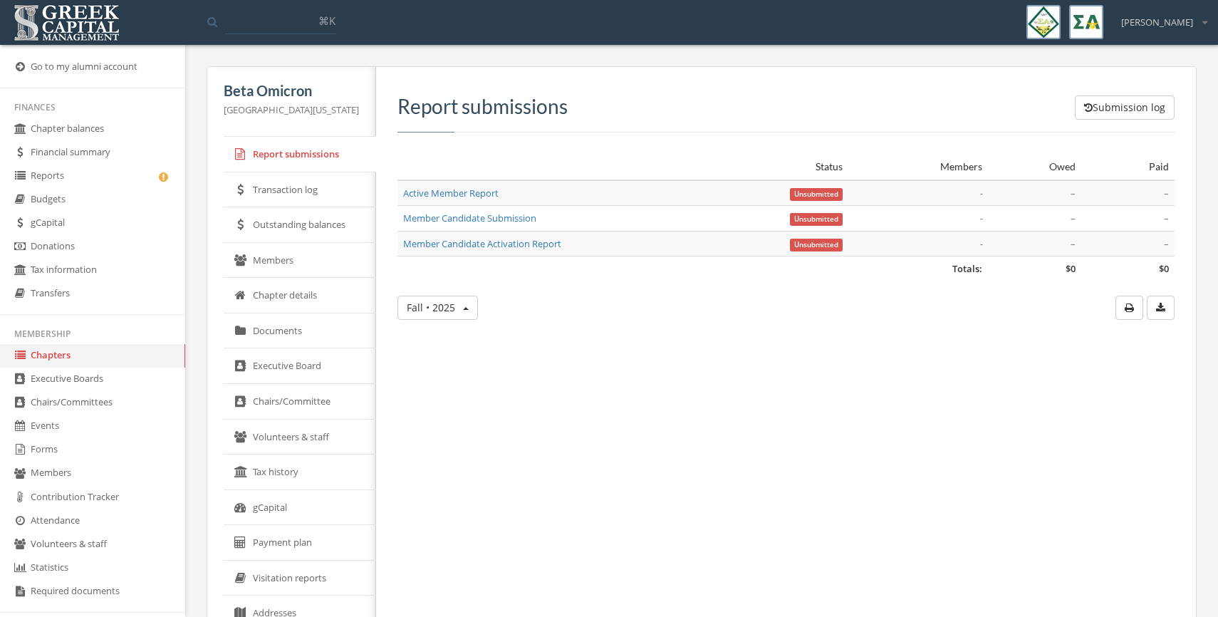
click at [279, 375] on link "Executive Board" at bounding box center [300, 366] width 152 height 36
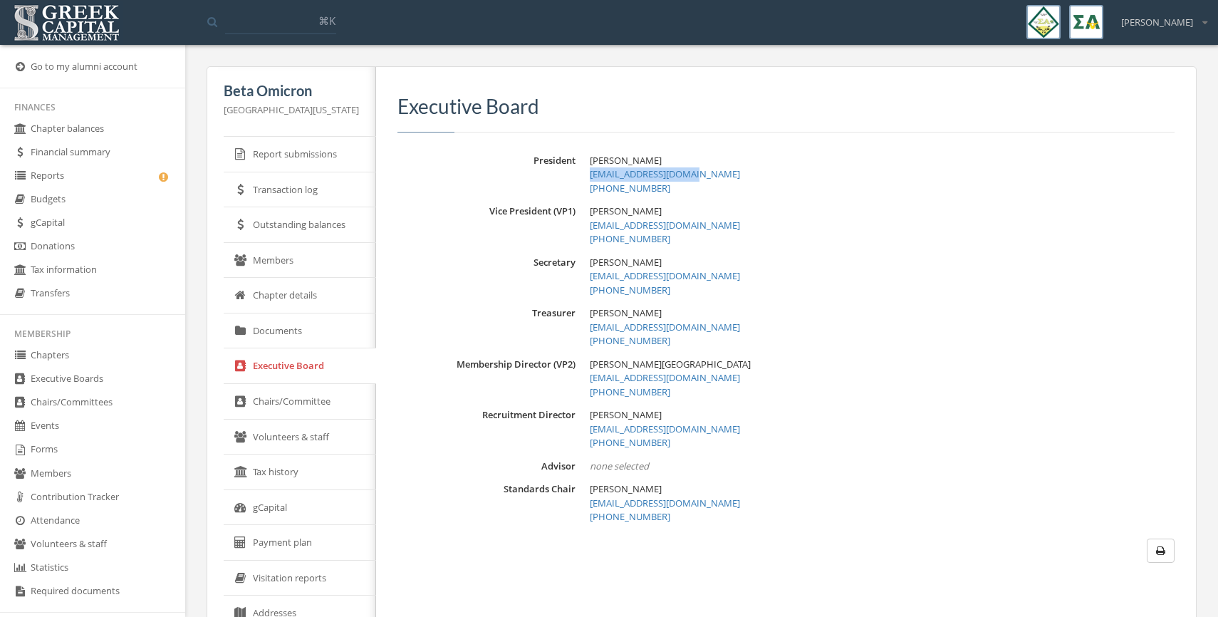
drag, startPoint x: 691, startPoint y: 172, endPoint x: 578, endPoint y: 178, distance: 114.1
click at [578, 178] on div "President [PERSON_NAME] [EMAIL_ADDRESS][DOMAIN_NAME] [PHONE_NUMBER]" at bounding box center [785, 175] width 777 height 42
copy link "[EMAIL_ADDRESS][DOMAIN_NAME]"
drag, startPoint x: 706, startPoint y: 328, endPoint x: 579, endPoint y: 332, distance: 127.5
click at [579, 332] on div "Treasurer [PERSON_NAME] [EMAIL_ADDRESS][DOMAIN_NAME] [PHONE_NUMBER]" at bounding box center [785, 327] width 777 height 42
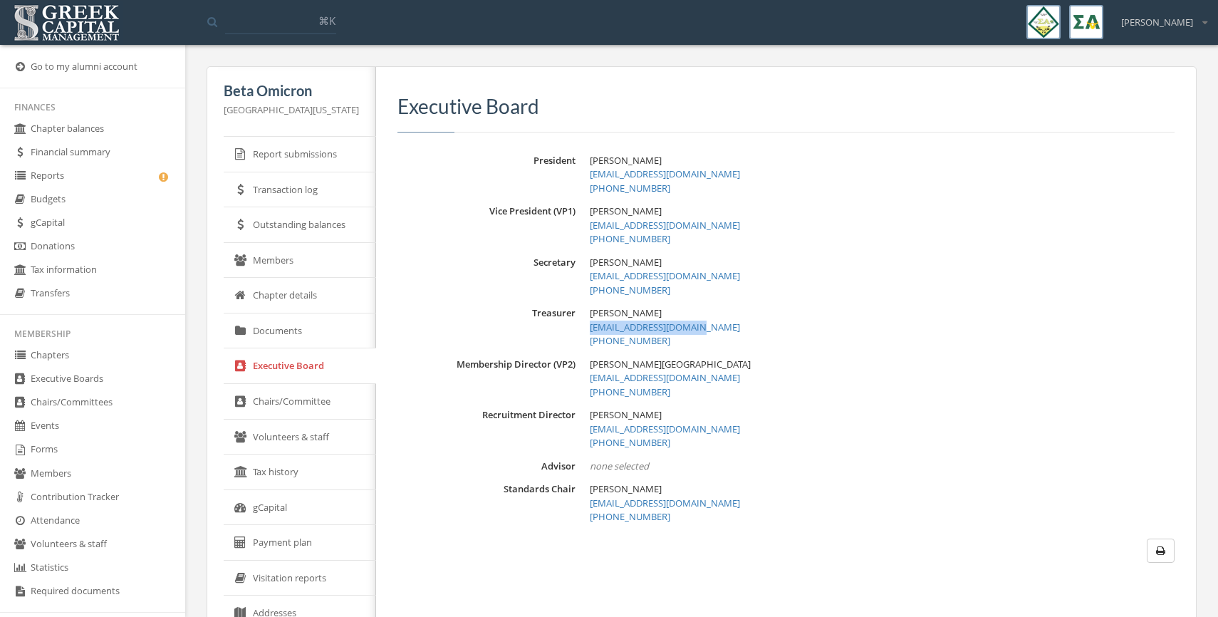
copy link "[EMAIL_ADDRESS][DOMAIN_NAME]"
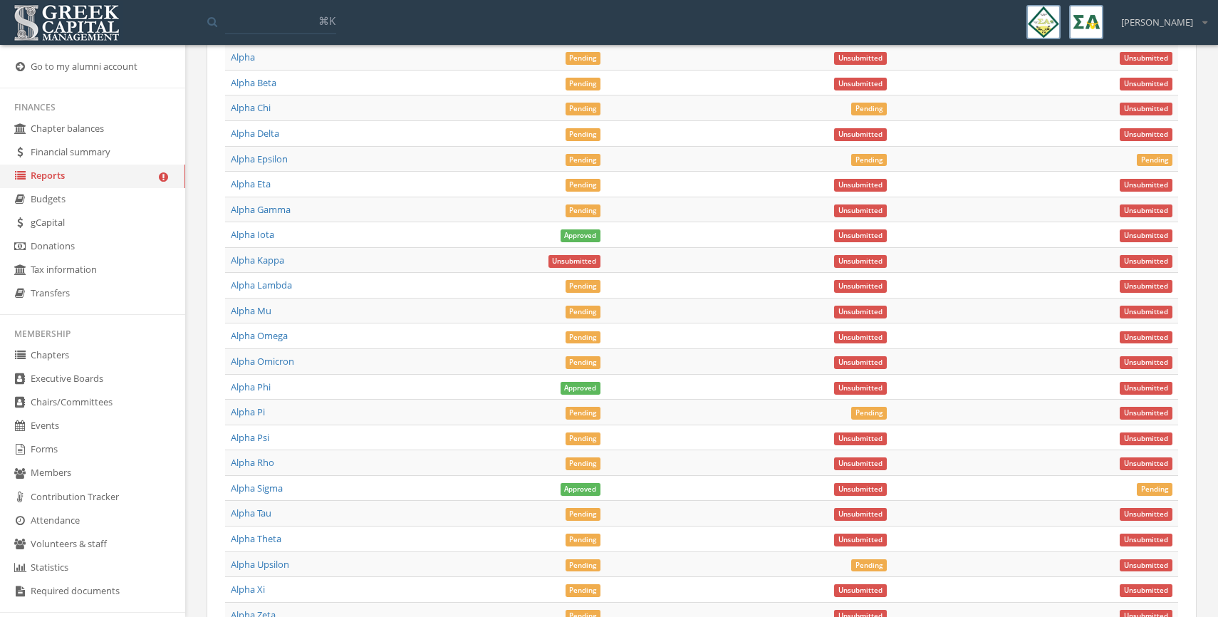
scroll to position [5062, 0]
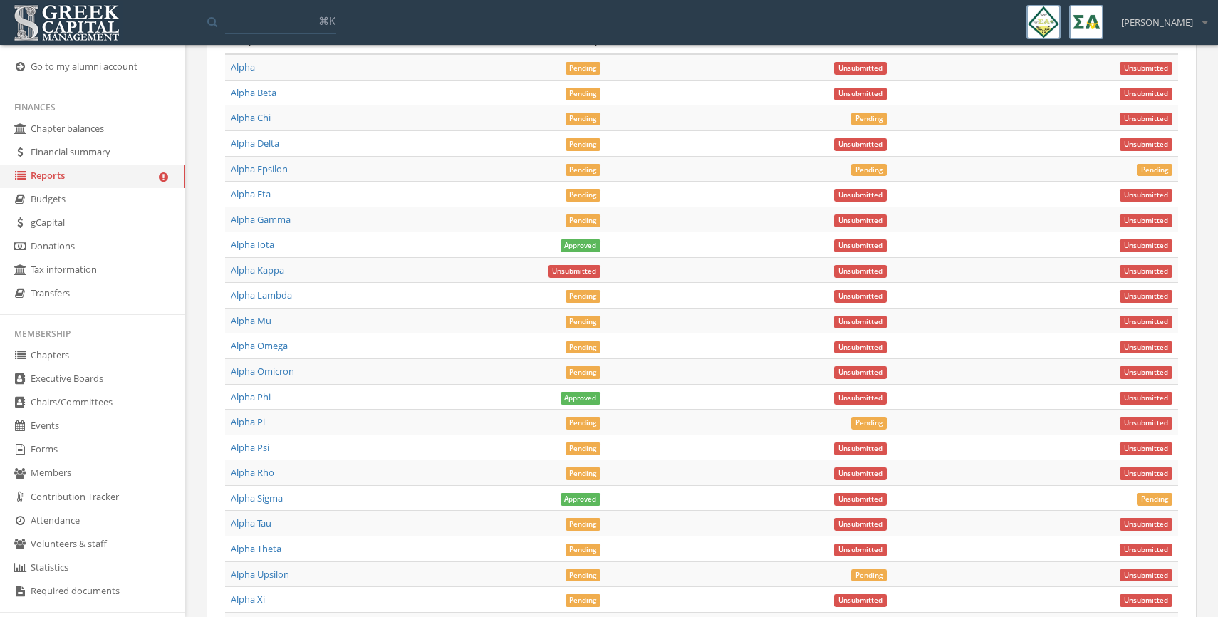
click at [250, 269] on link "Alpha Kappa" at bounding box center [257, 269] width 53 height 13
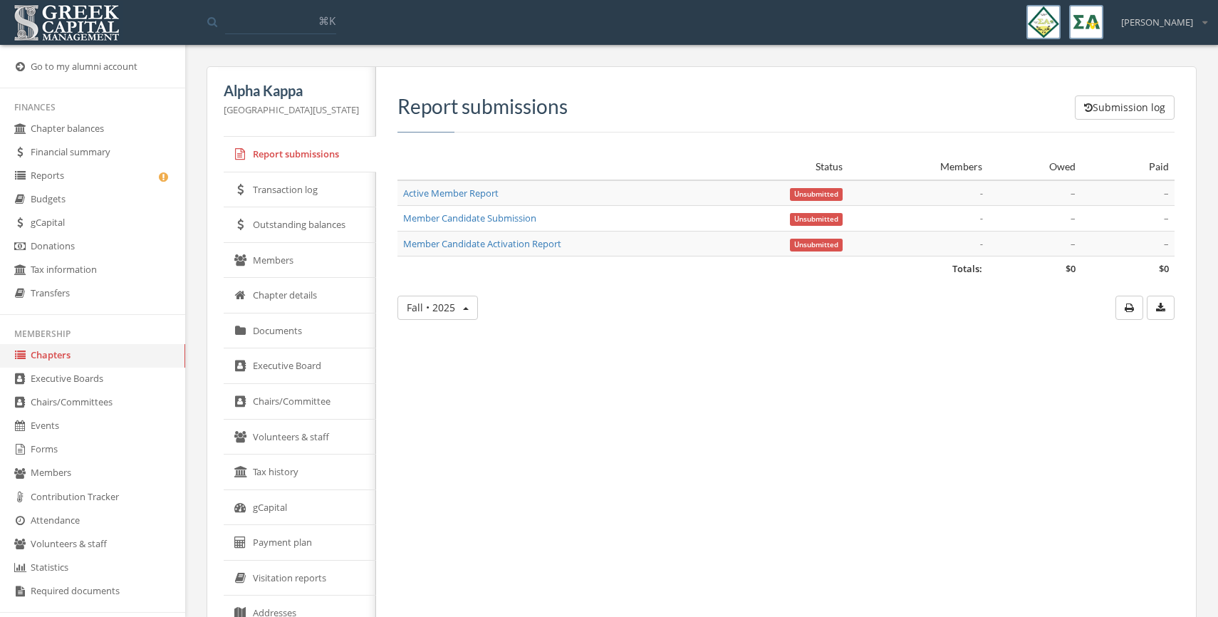
click at [290, 373] on link "Executive Board" at bounding box center [300, 366] width 152 height 36
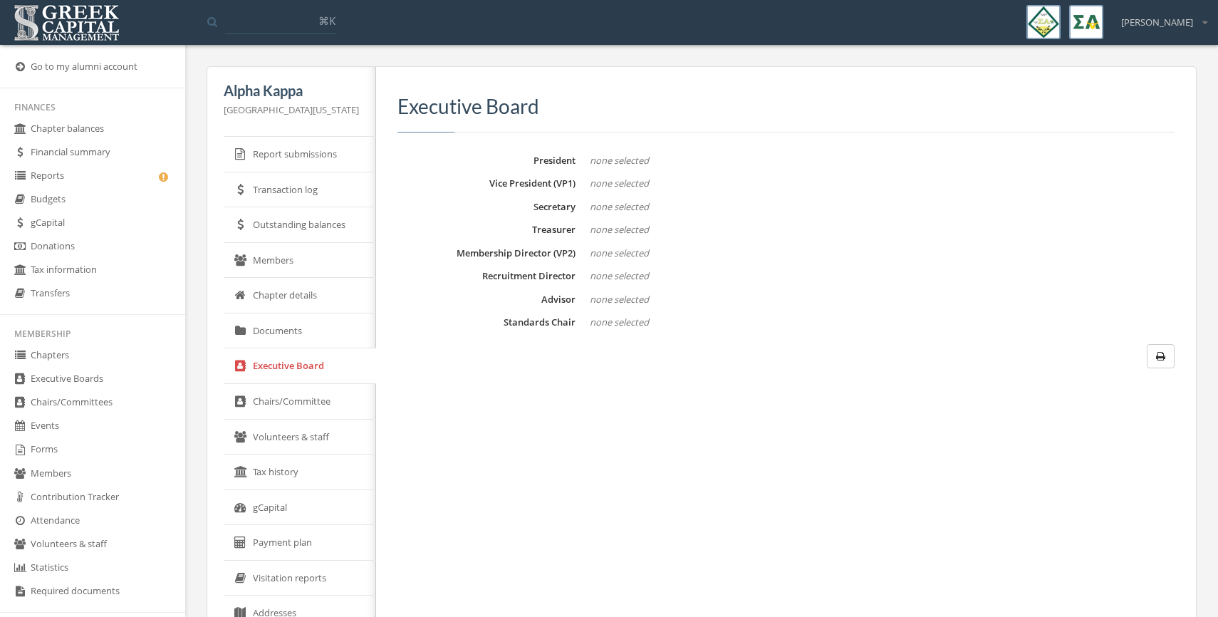
click at [308, 246] on link "Members" at bounding box center [300, 261] width 152 height 36
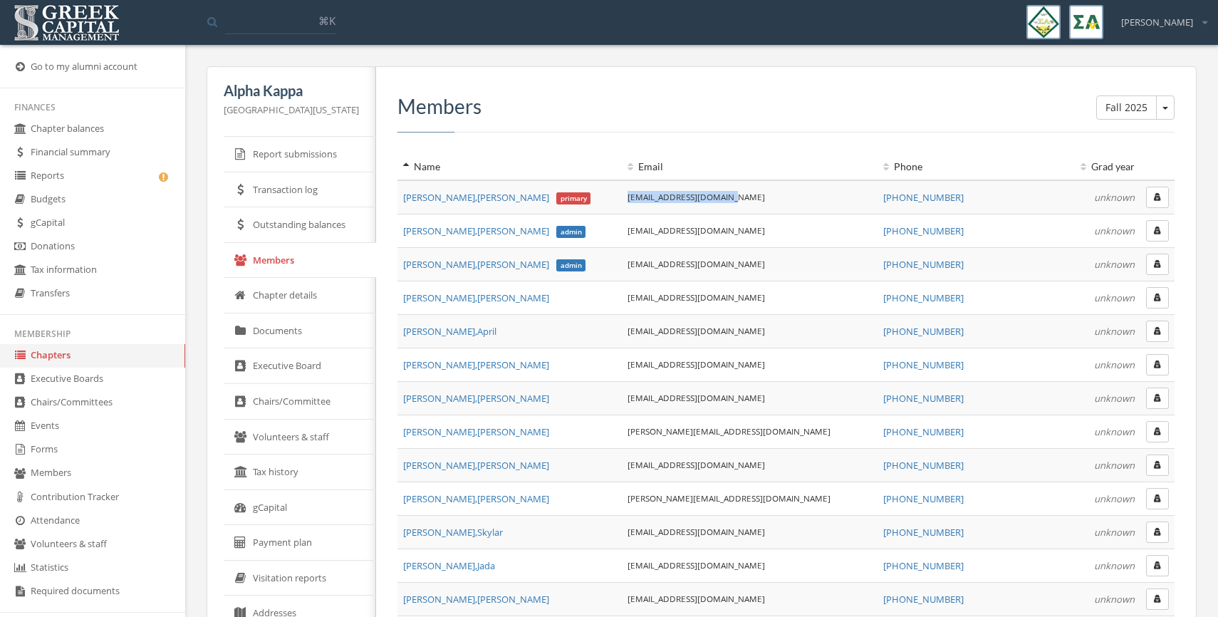
drag, startPoint x: 734, startPoint y: 196, endPoint x: 617, endPoint y: 197, distance: 116.8
click at [622, 197] on td "[EMAIL_ADDRESS][DOMAIN_NAME]" at bounding box center [750, 197] width 256 height 34
click at [315, 357] on link "Executive Board" at bounding box center [300, 366] width 152 height 36
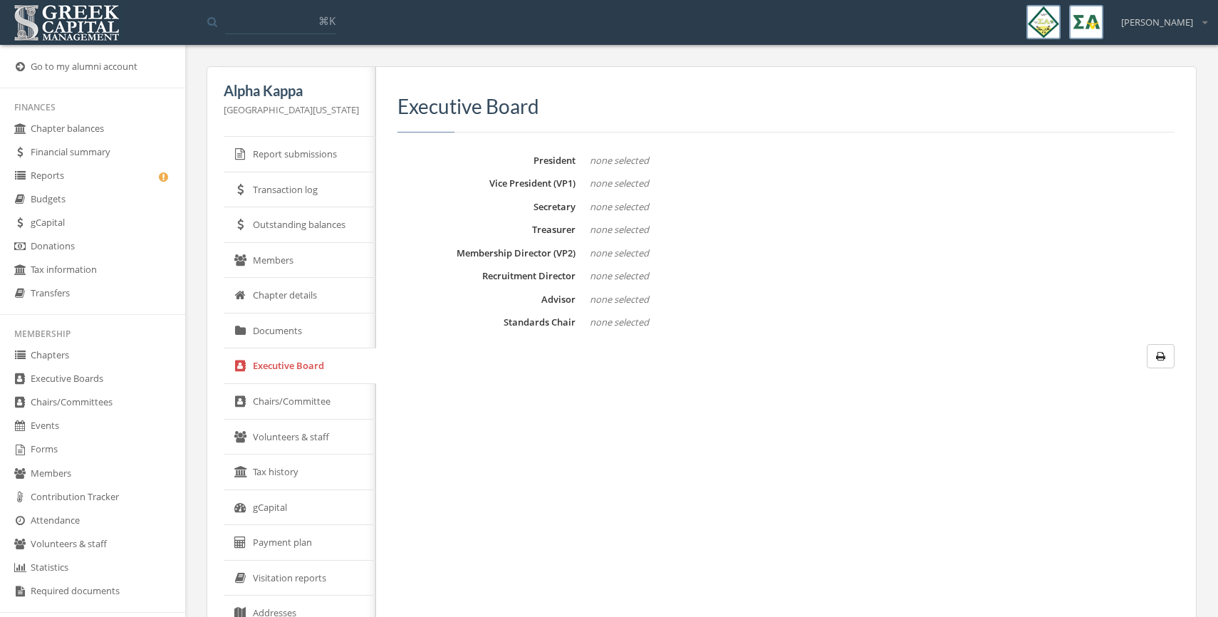
click at [305, 404] on link "Chairs/Committee" at bounding box center [300, 402] width 152 height 36
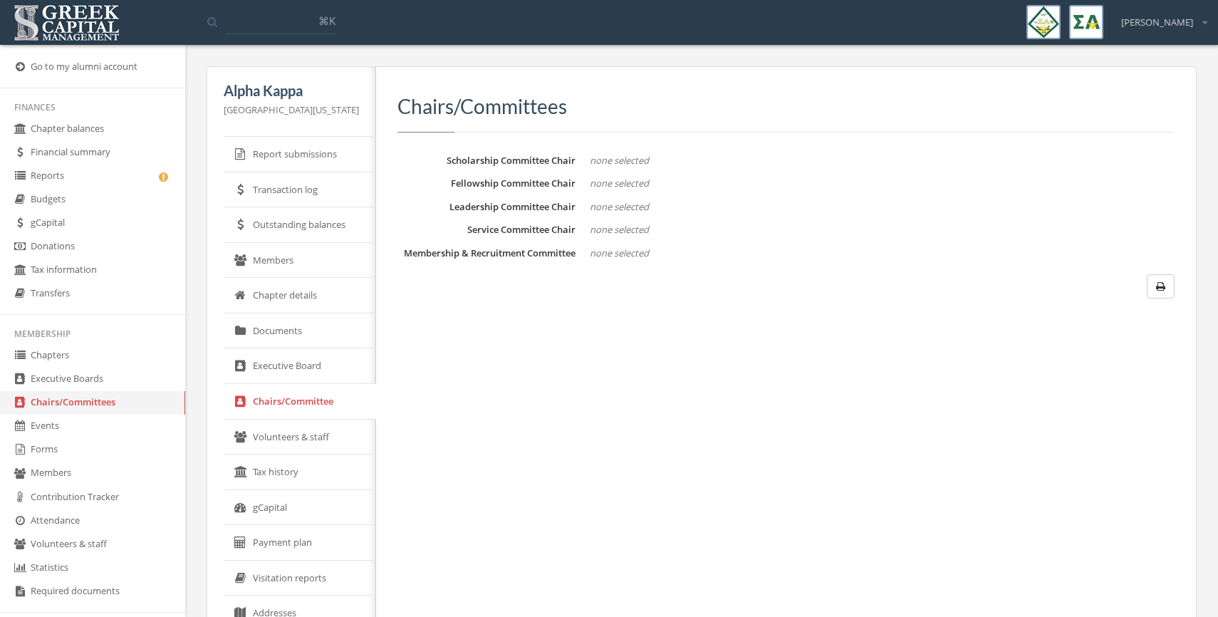
click at [303, 181] on link "Transaction log" at bounding box center [300, 190] width 152 height 36
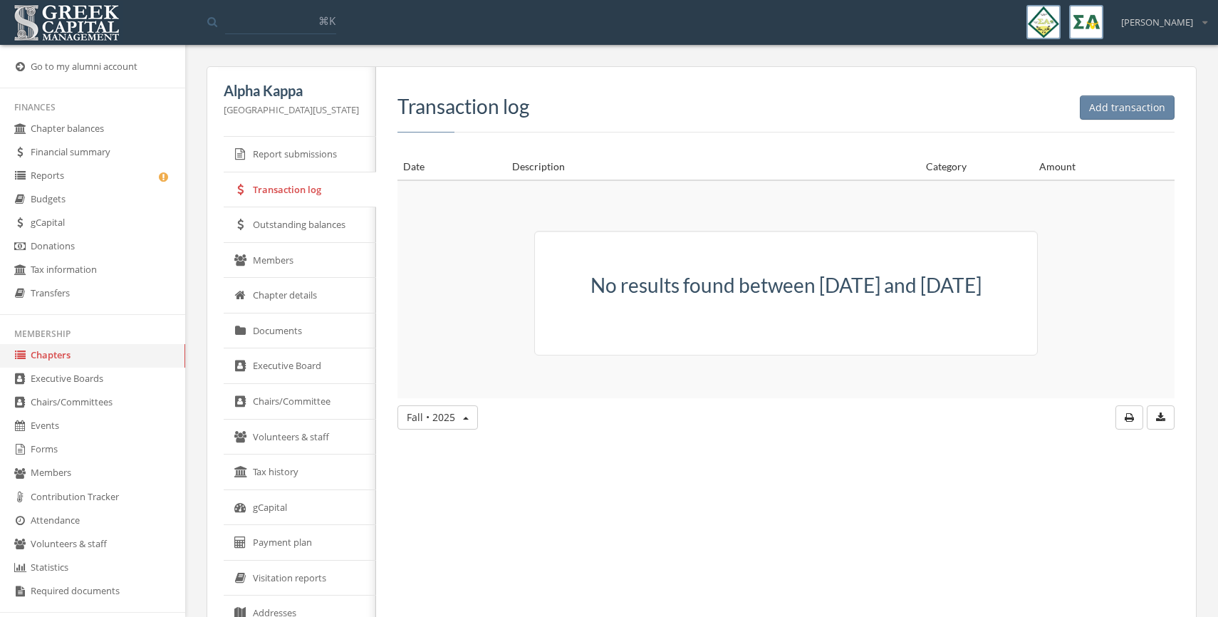
click at [299, 150] on link "Report submissions" at bounding box center [300, 155] width 152 height 36
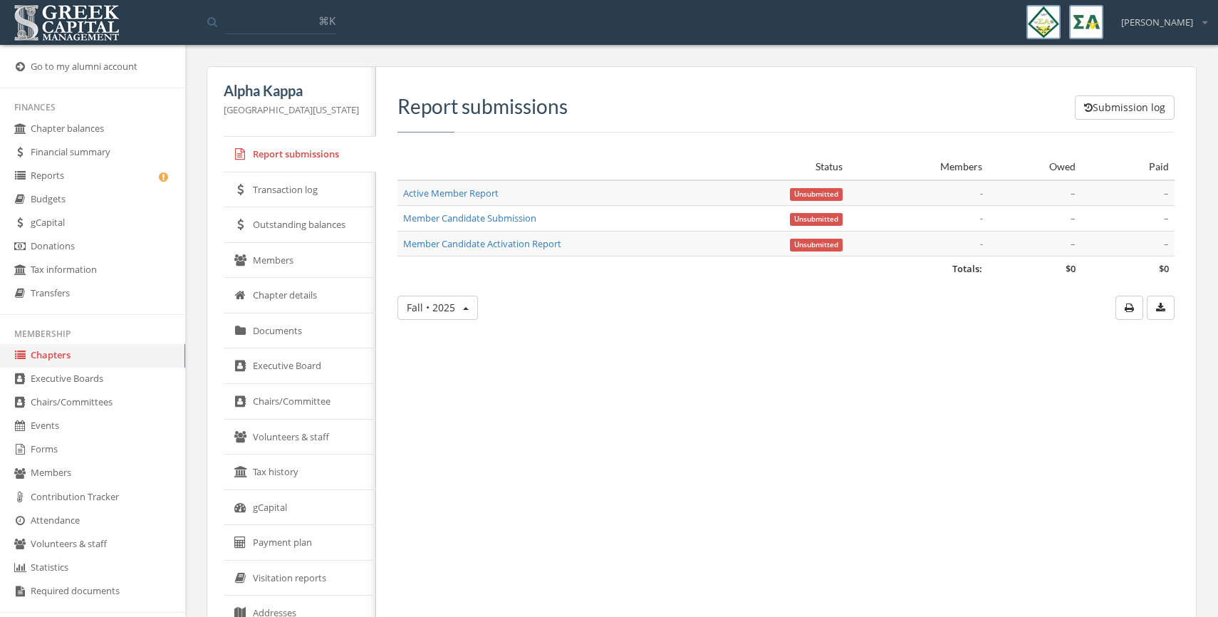
click at [85, 29] on img at bounding box center [66, 23] width 113 height 44
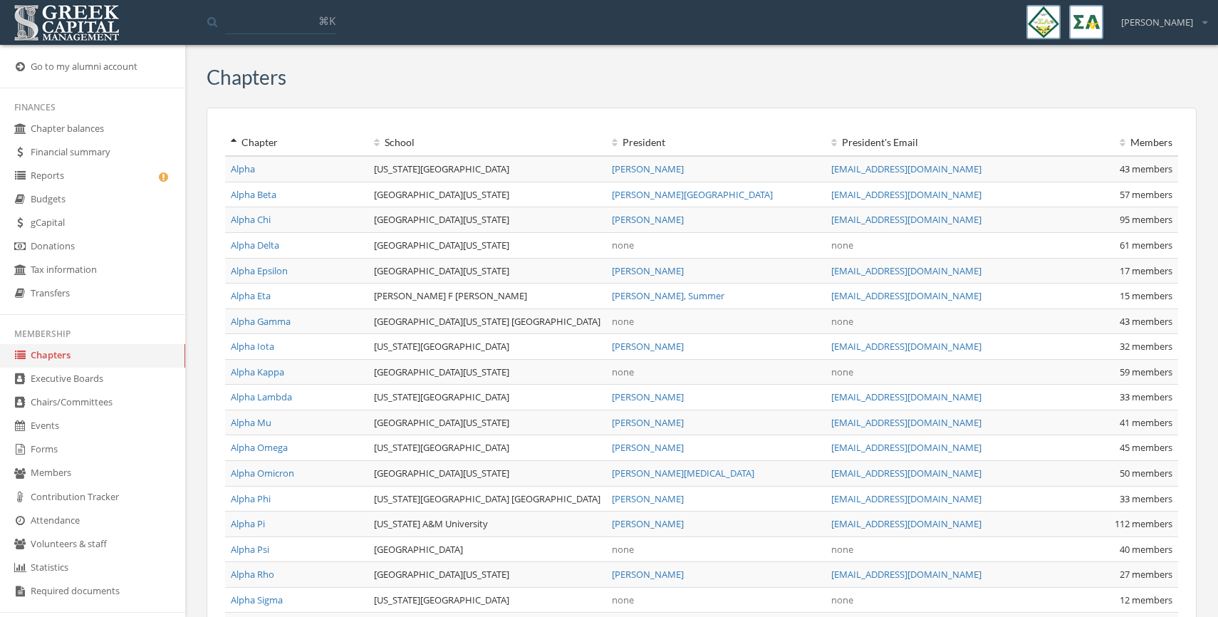
click at [252, 400] on link "Alpha Lambda" at bounding box center [261, 396] width 61 height 13
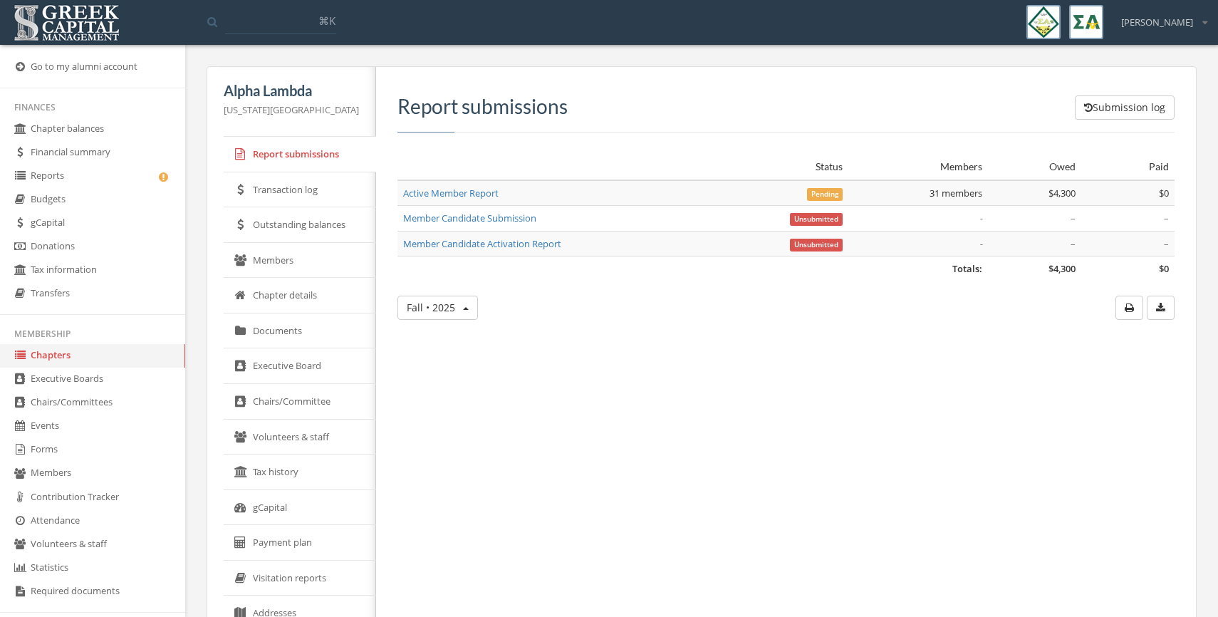
click at [814, 189] on span "Pending" at bounding box center [825, 194] width 36 height 13
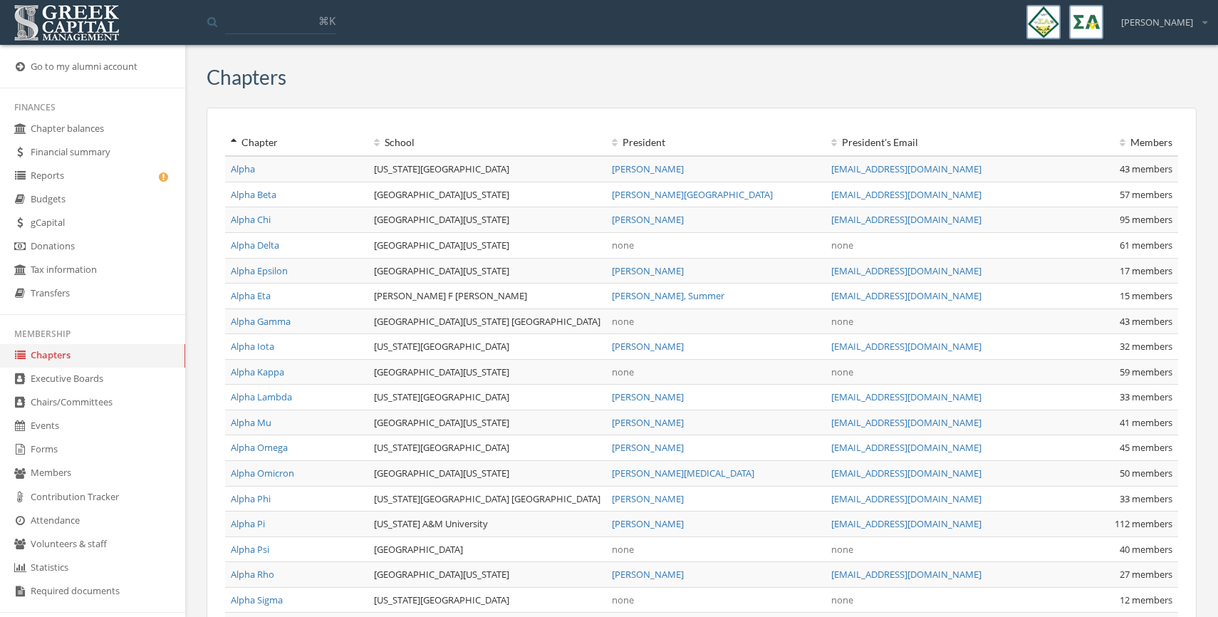
click at [41, 456] on link "Forms" at bounding box center [92, 449] width 185 height 23
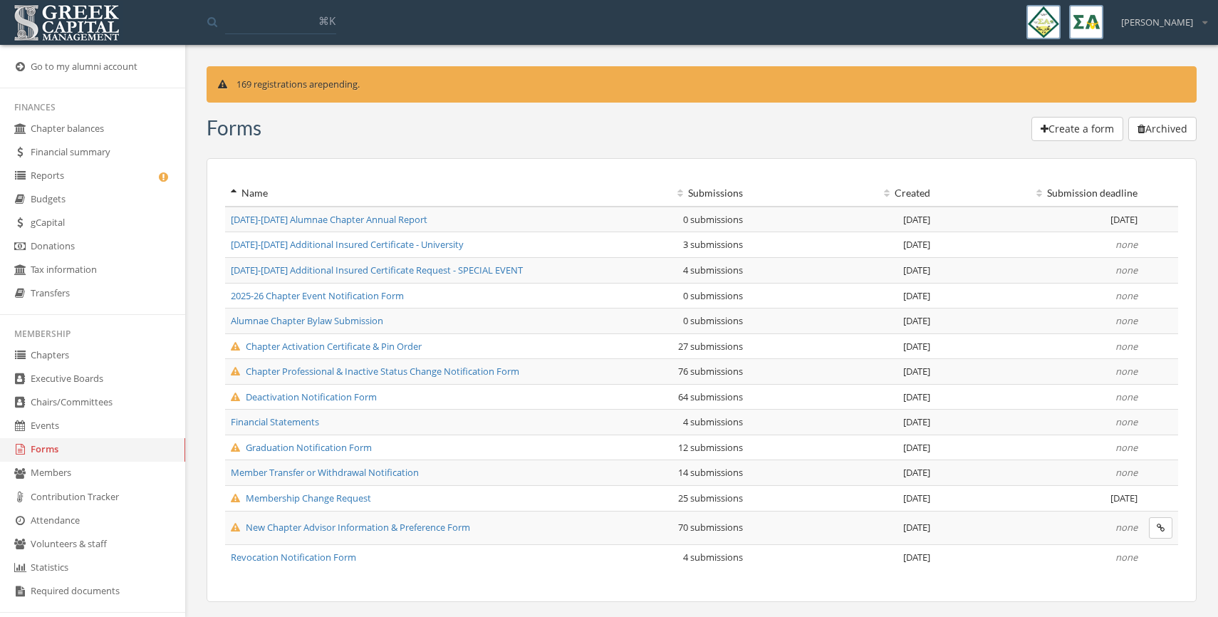
click at [33, 173] on link "Reports" at bounding box center [92, 175] width 185 height 23
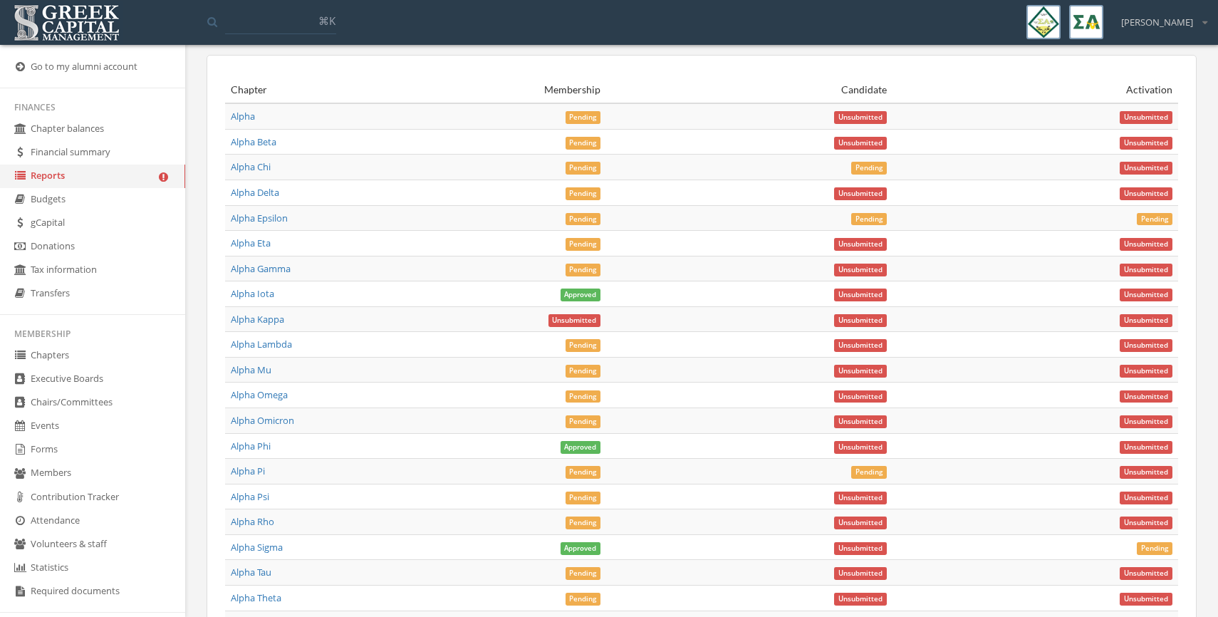
scroll to position [5015, 0]
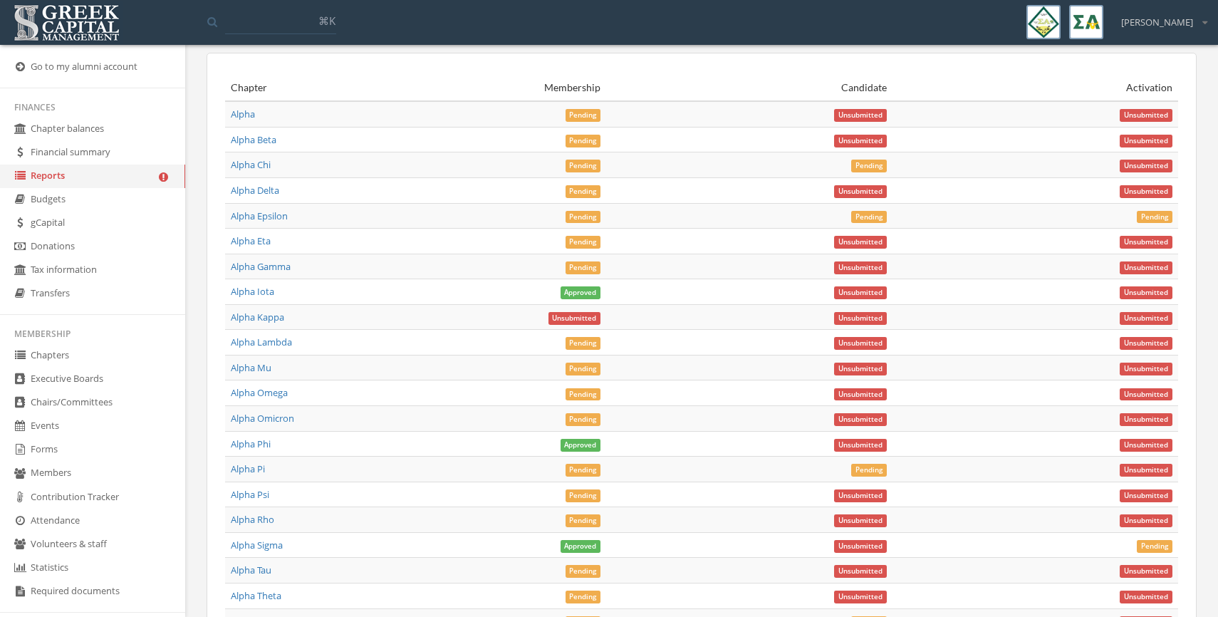
click at [249, 23] on input at bounding box center [280, 22] width 111 height 26
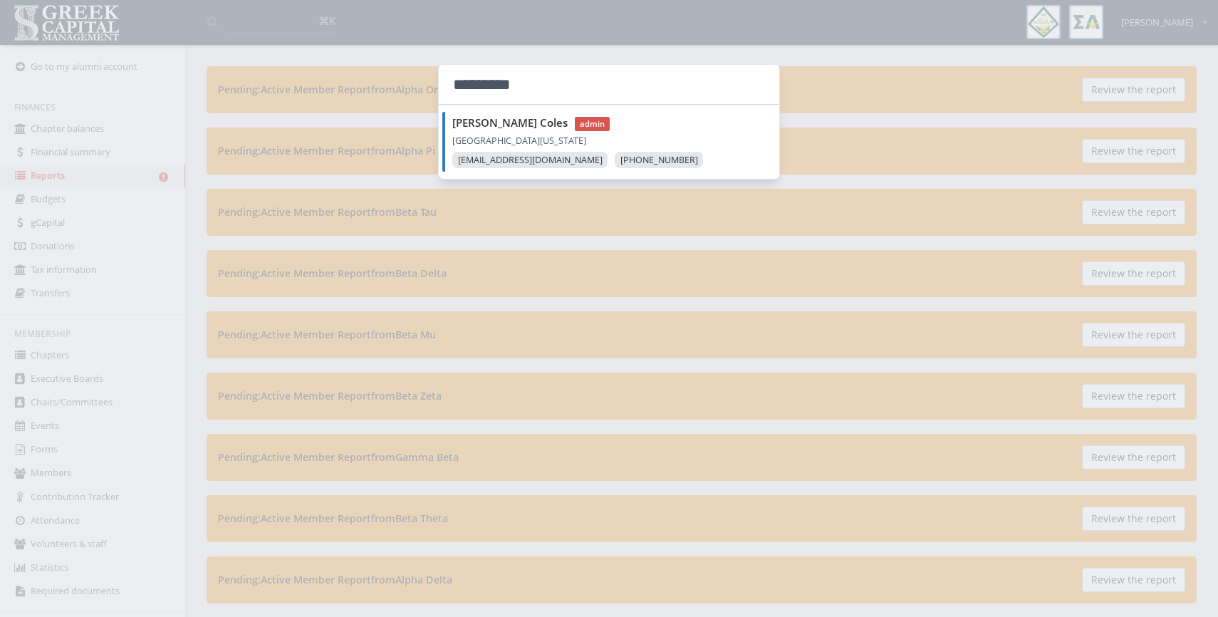
type input "*********"
click at [470, 127] on strong "Jenna Coles" at bounding box center [509, 122] width 115 height 14
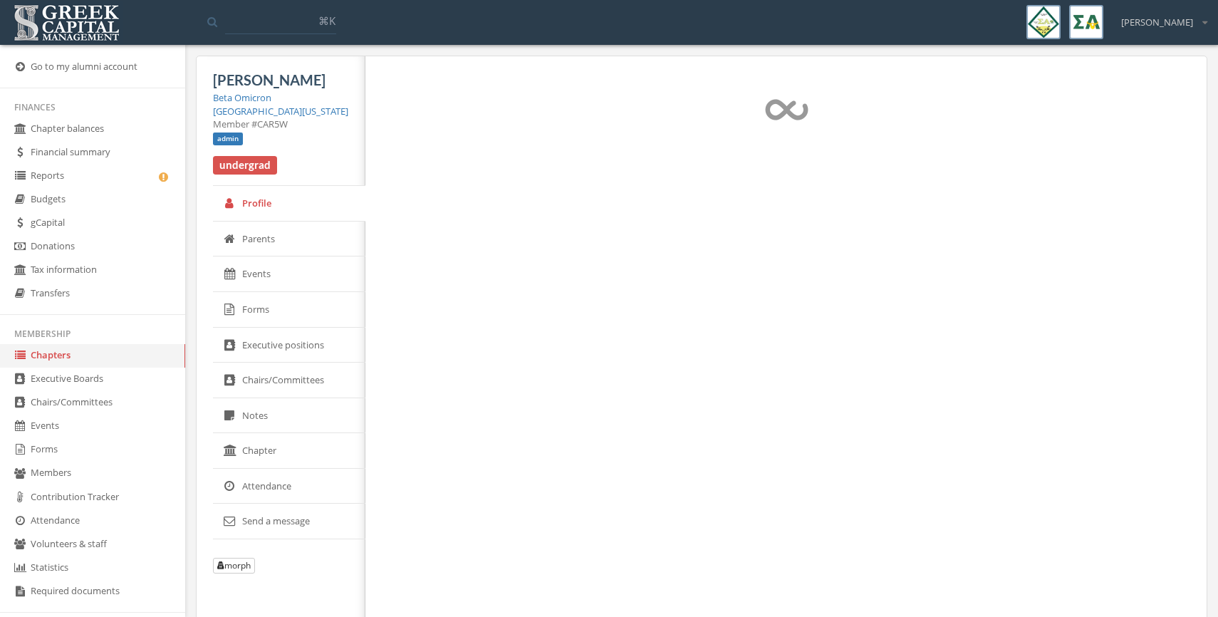
select select "******"
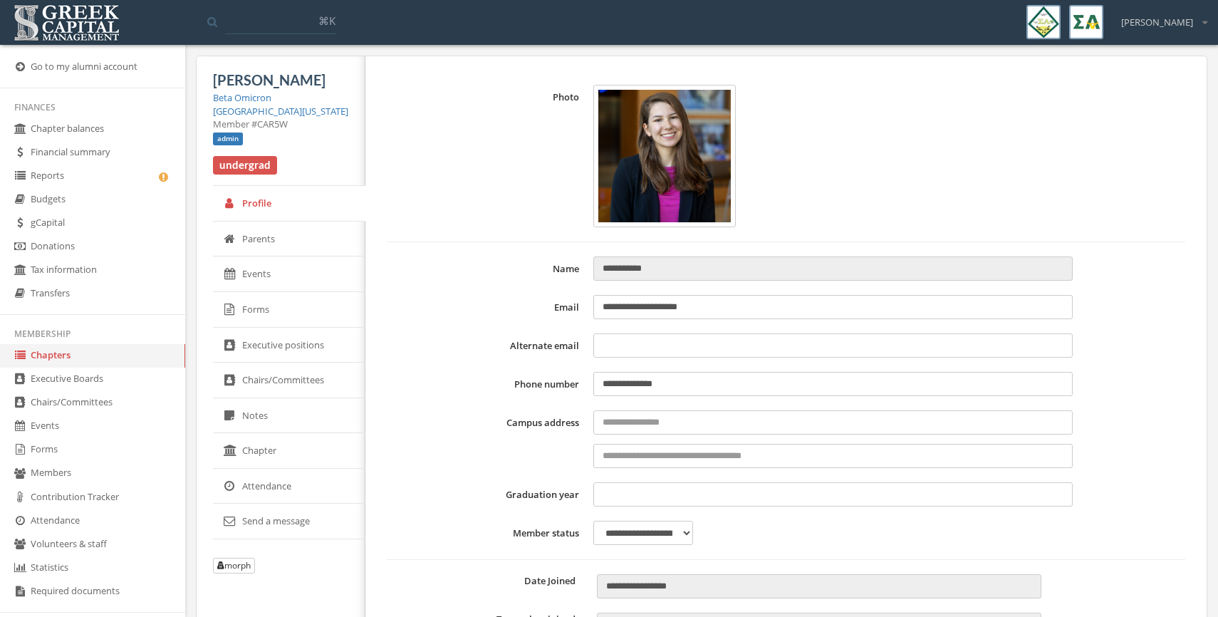
click at [249, 310] on link "Forms" at bounding box center [289, 310] width 152 height 36
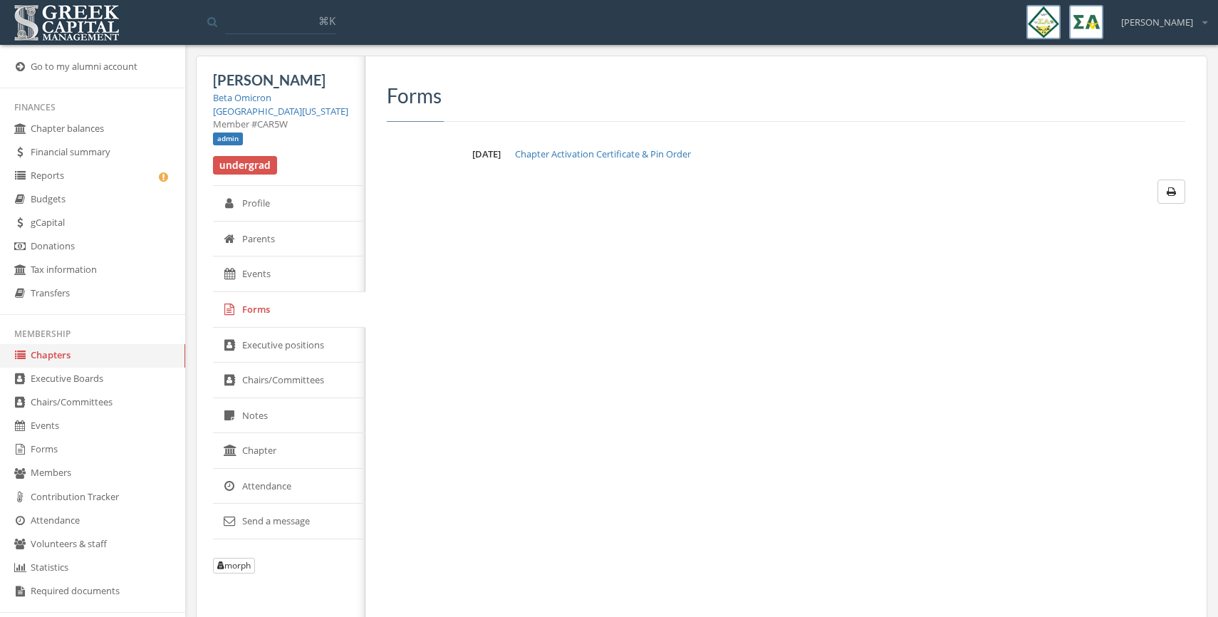
click at [229, 96] on link "Beta Omicron" at bounding box center [242, 97] width 58 height 13
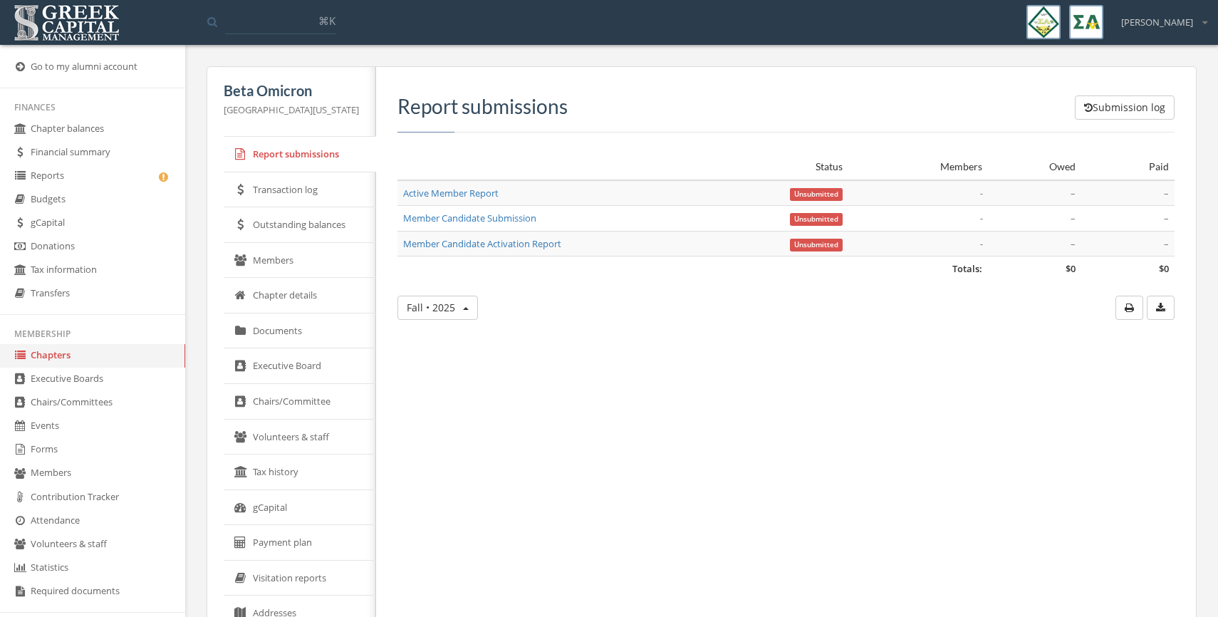
click at [279, 261] on link "Members" at bounding box center [300, 261] width 152 height 36
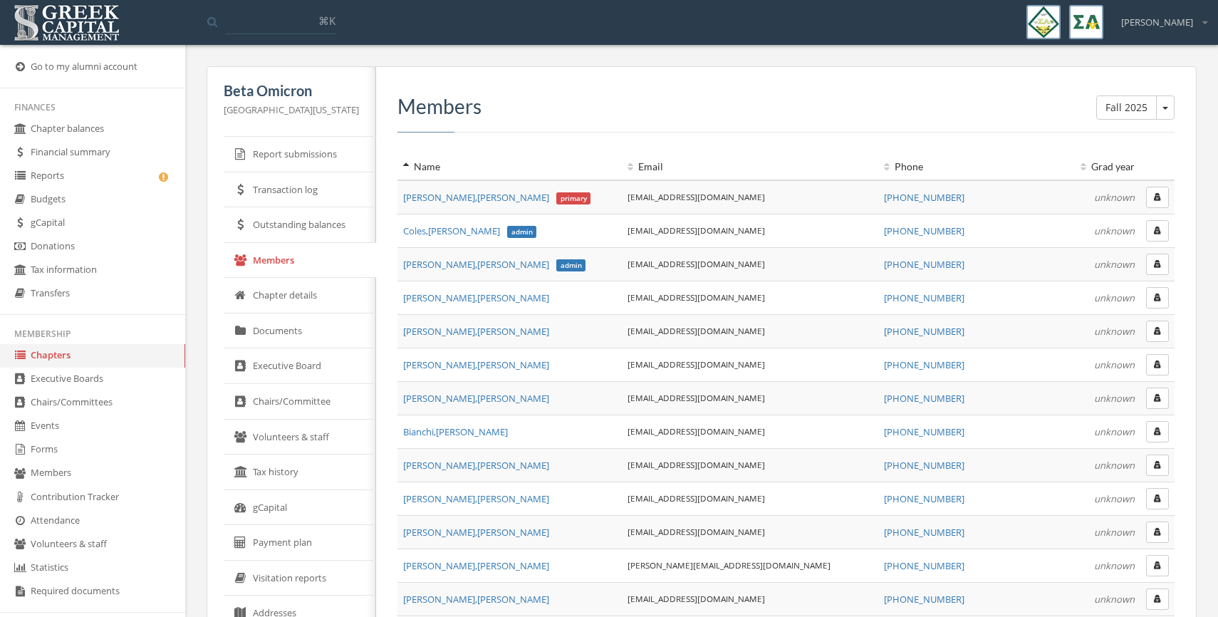
click at [1161, 225] on button "button" at bounding box center [1157, 230] width 23 height 21
